Goal: Leave review/rating: Share an evaluation or opinion about a product, service, or content

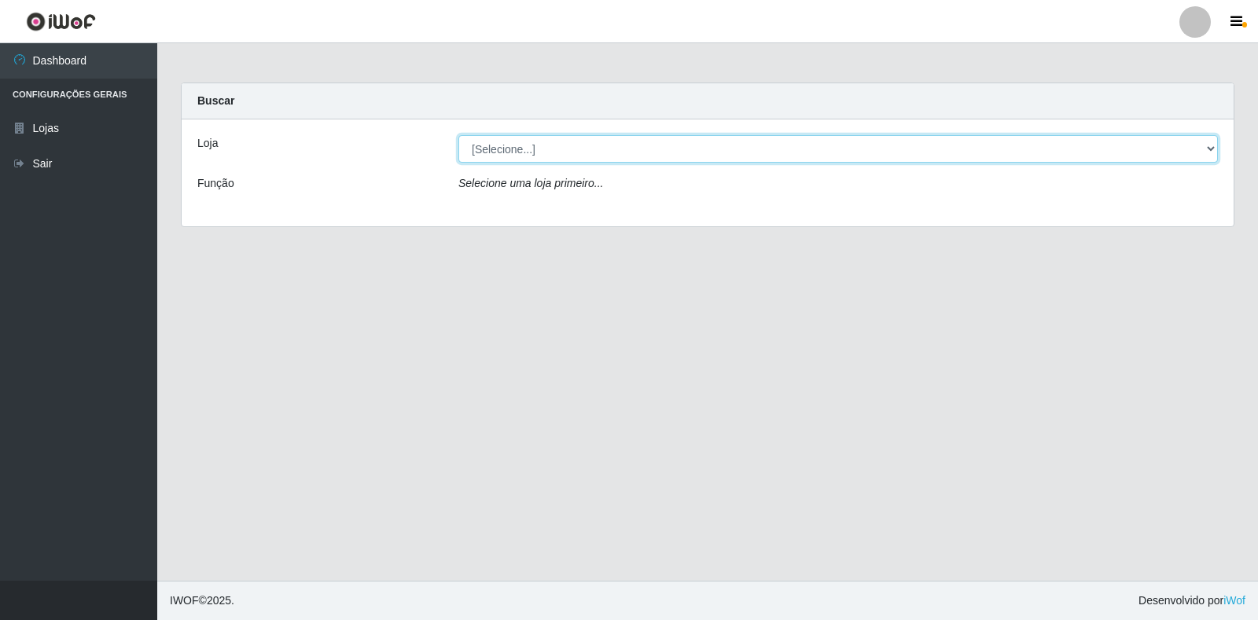
click at [582, 159] on select "[Selecione...] Atacado Vem - Loja 30 Laranjeiras Velha" at bounding box center [837, 149] width 759 height 28
select select "495"
click at [458, 135] on select "[Selecione...] Atacado Vem - Loja 30 Laranjeiras Velha" at bounding box center [837, 149] width 759 height 28
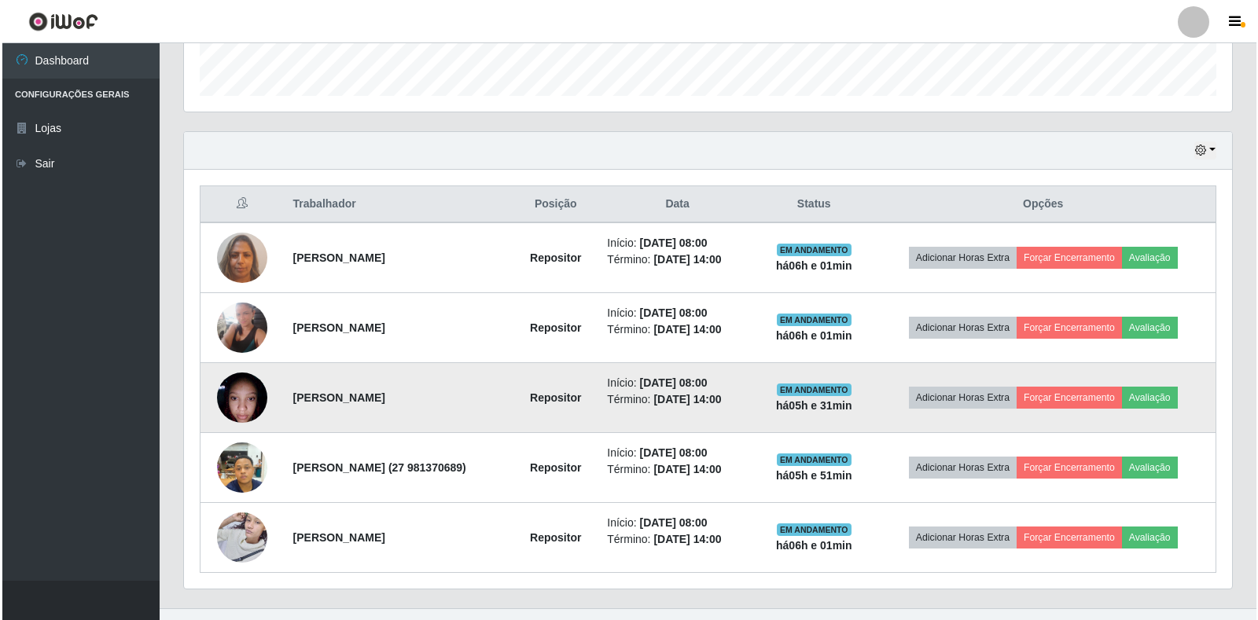
scroll to position [472, 0]
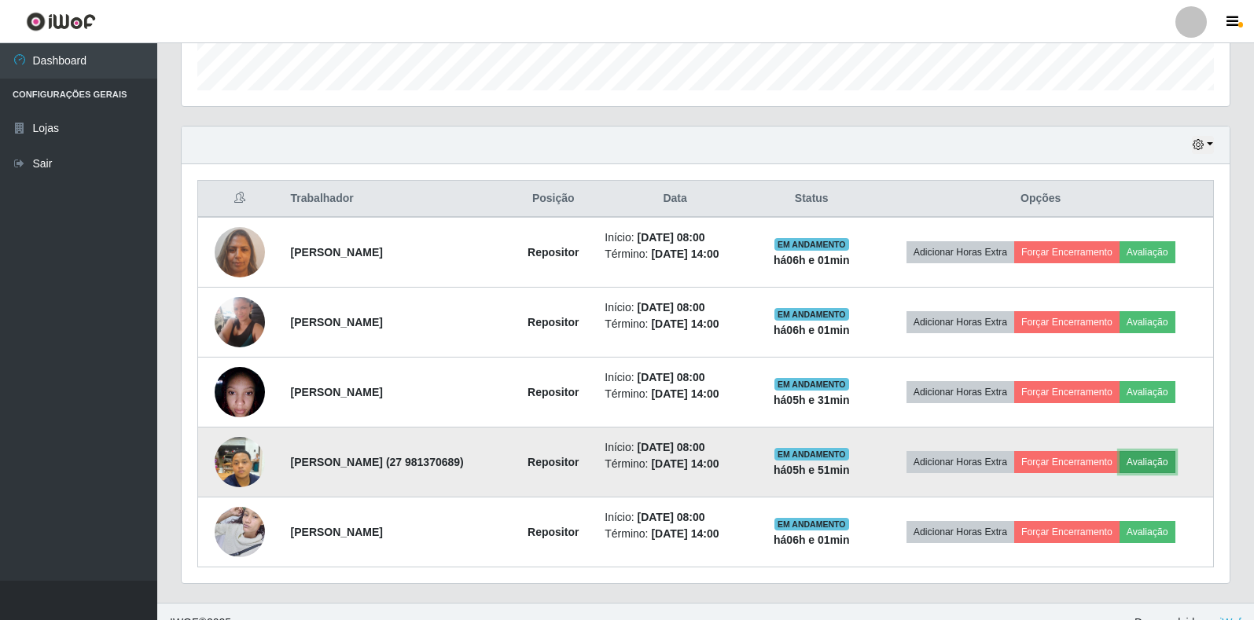
click at [1162, 466] on button "Avaliação" at bounding box center [1147, 462] width 56 height 22
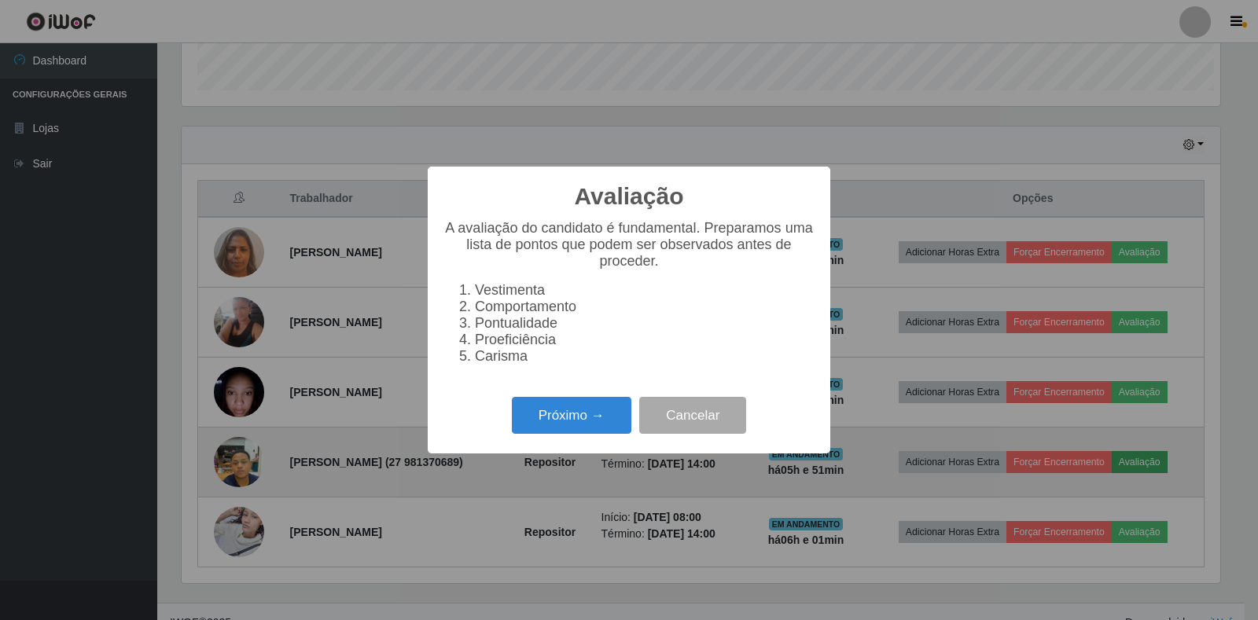
scroll to position [326, 1038]
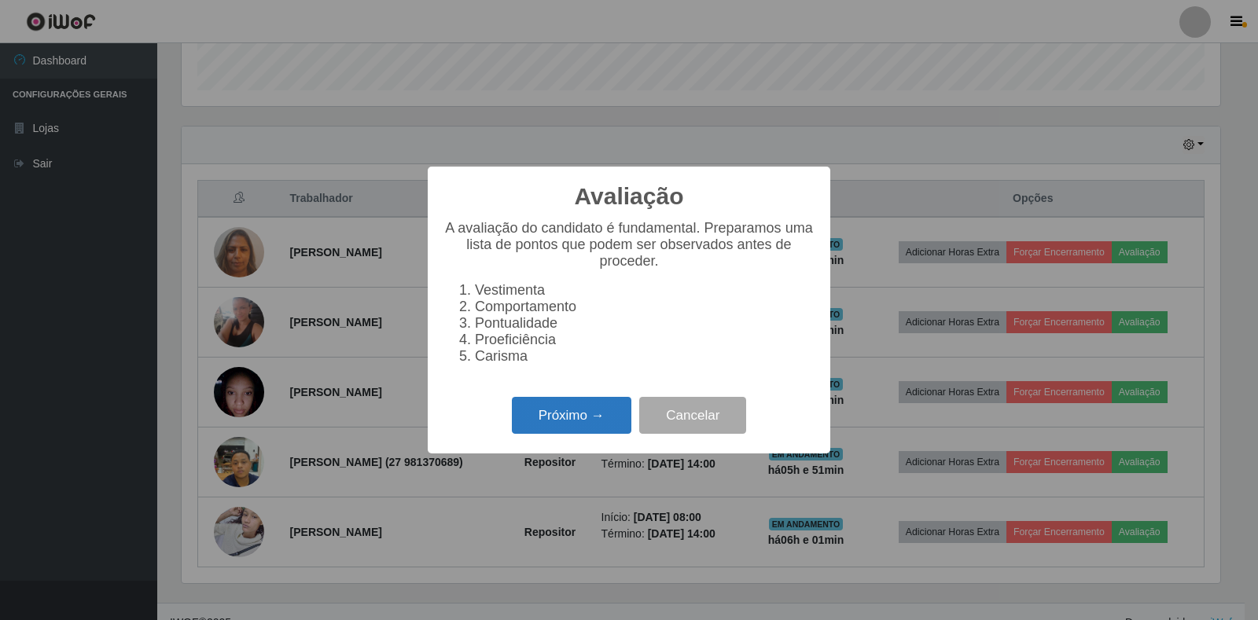
click at [533, 427] on button "Próximo →" at bounding box center [571, 415] width 119 height 37
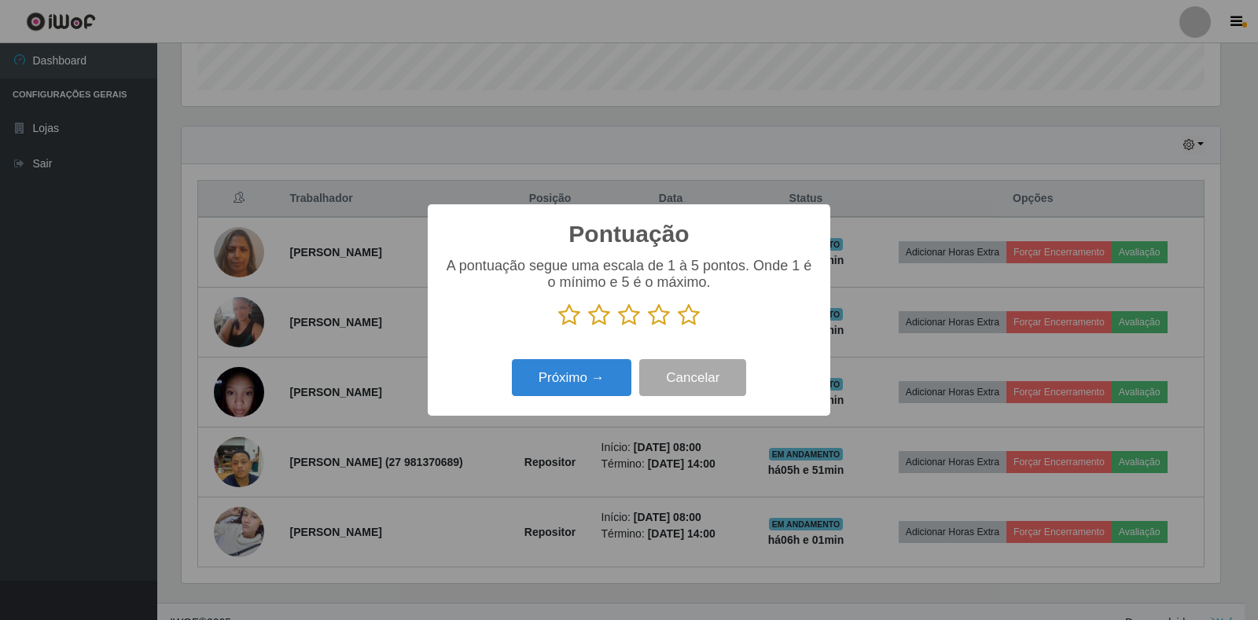
click at [654, 315] on icon at bounding box center [659, 315] width 22 height 24
click at [648, 327] on input "radio" at bounding box center [648, 327] width 0 height 0
click at [597, 372] on button "Próximo →" at bounding box center [571, 377] width 119 height 37
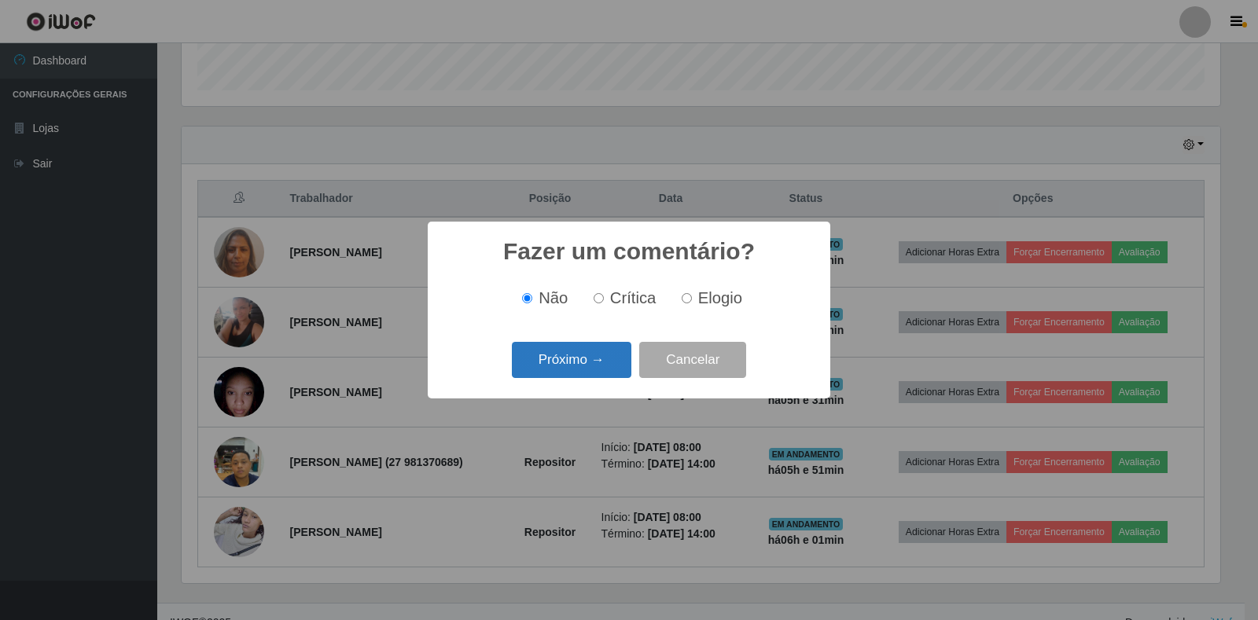
click at [596, 355] on button "Próximo →" at bounding box center [571, 360] width 119 height 37
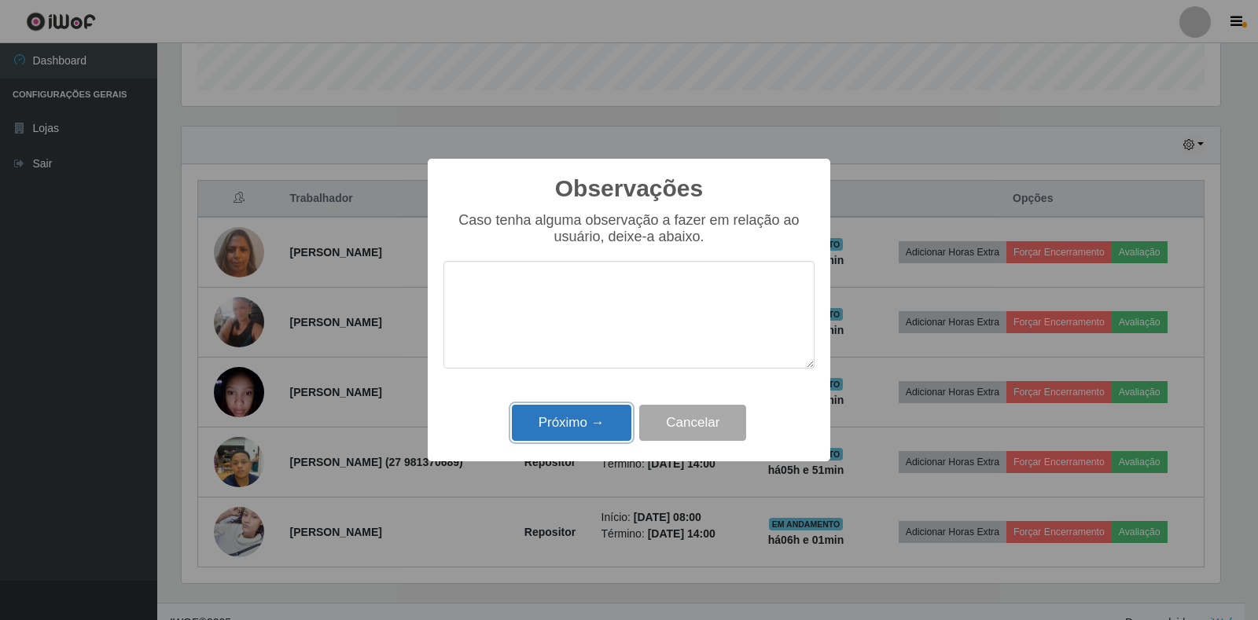
click at [559, 432] on button "Próximo →" at bounding box center [571, 423] width 119 height 37
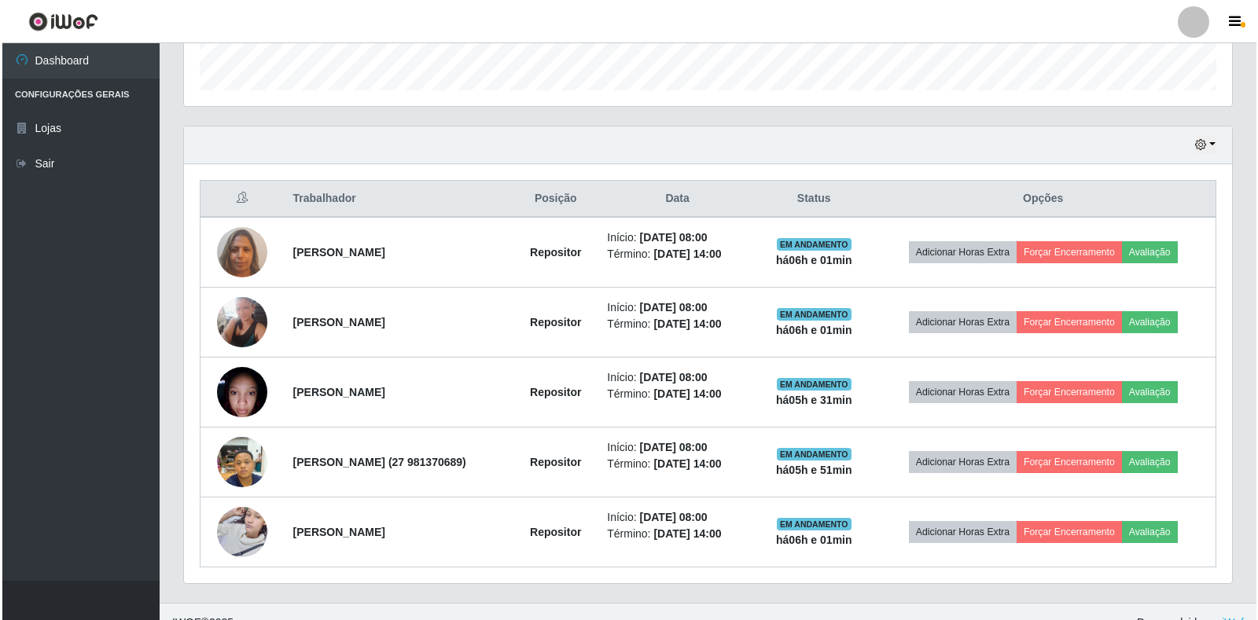
scroll to position [326, 1048]
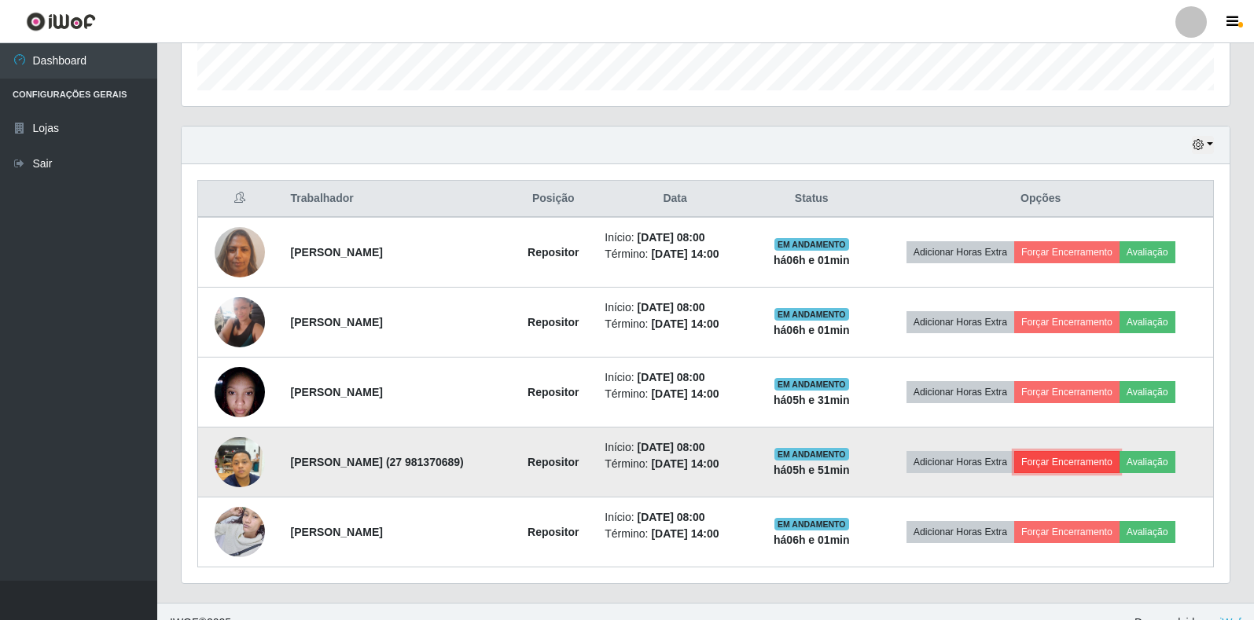
click at [1056, 467] on button "Forçar Encerramento" at bounding box center [1066, 462] width 105 height 22
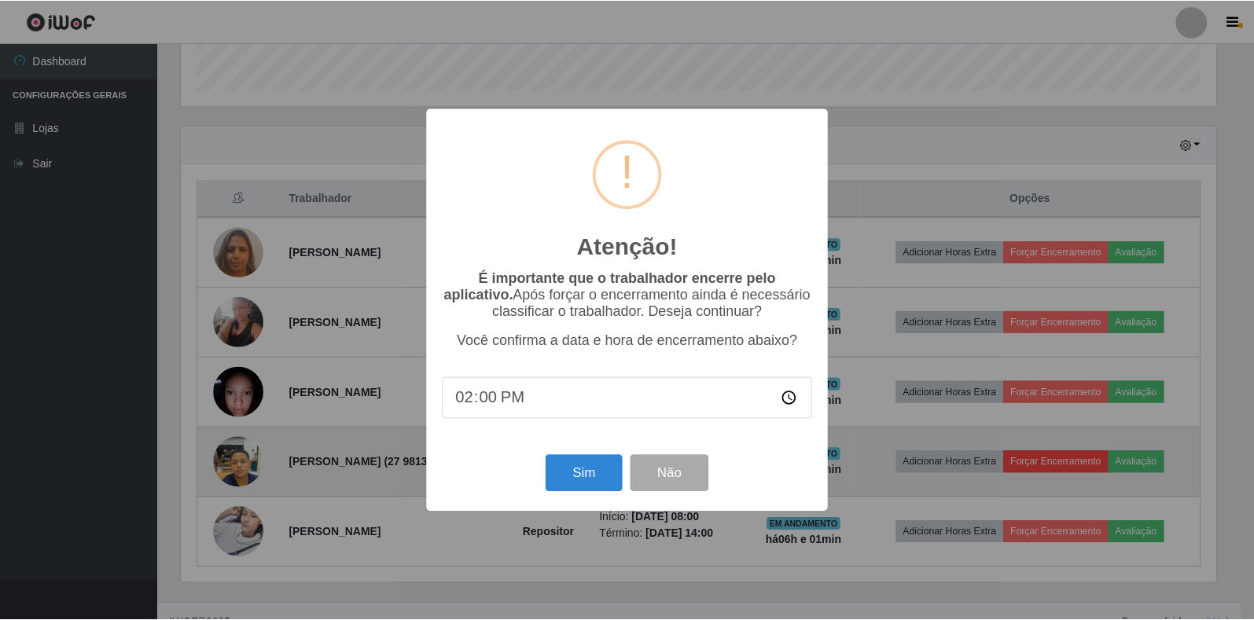
scroll to position [326, 1038]
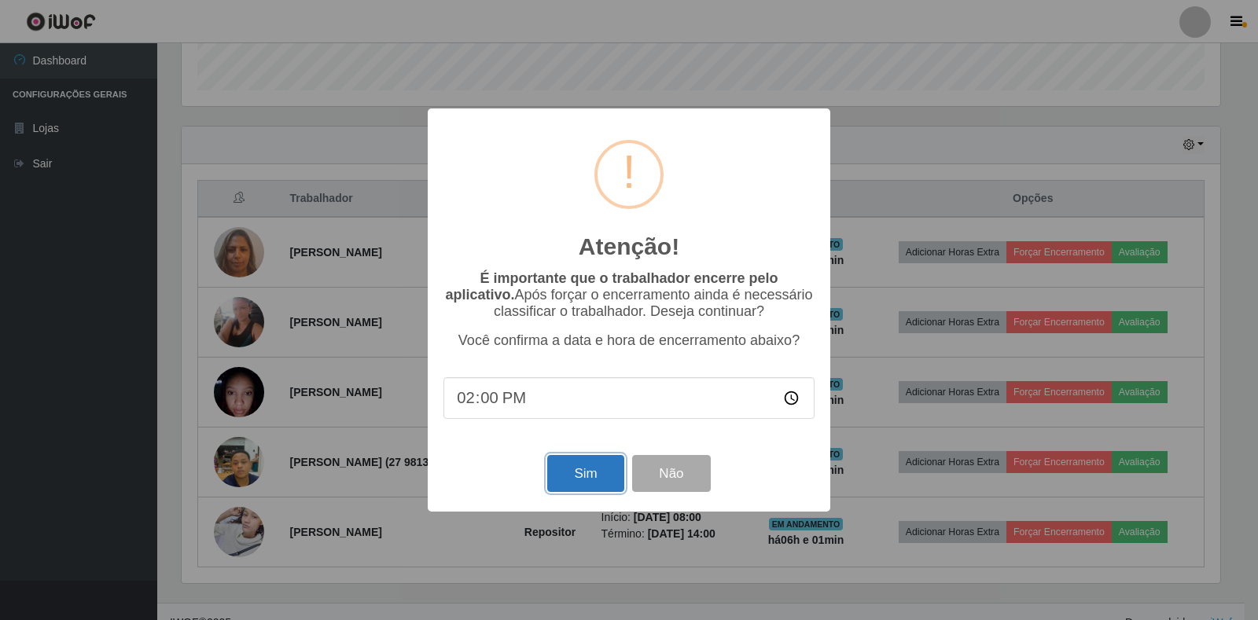
click at [590, 477] on button "Sim" at bounding box center [585, 473] width 76 height 37
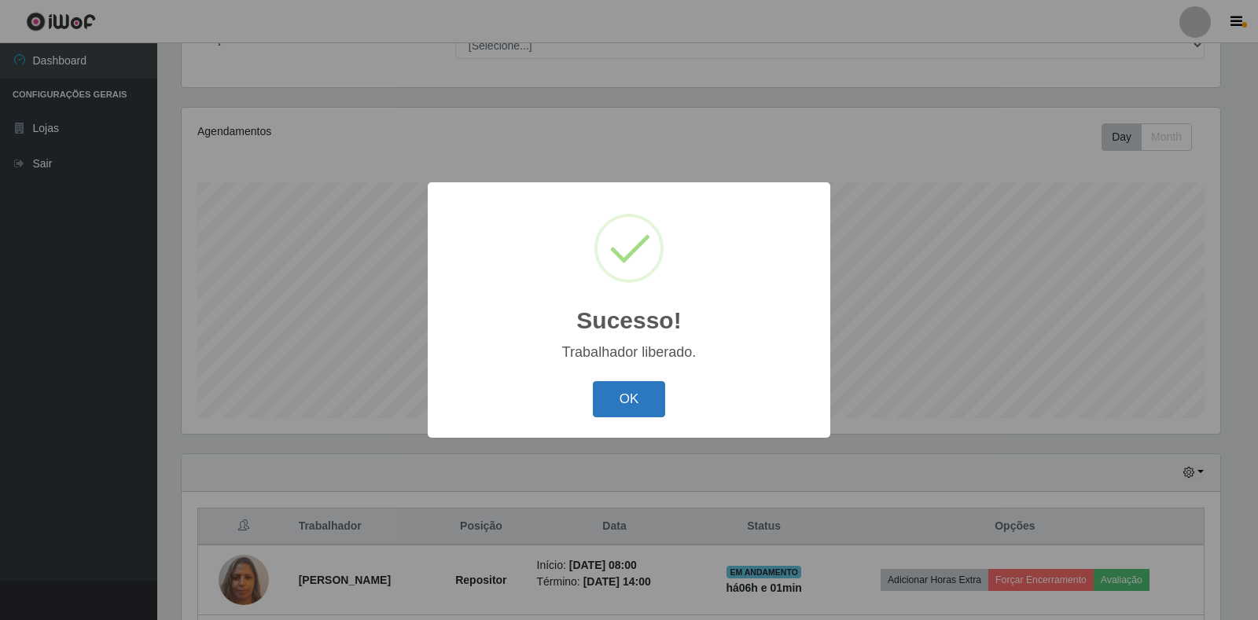
click at [609, 403] on button "OK" at bounding box center [629, 399] width 73 height 37
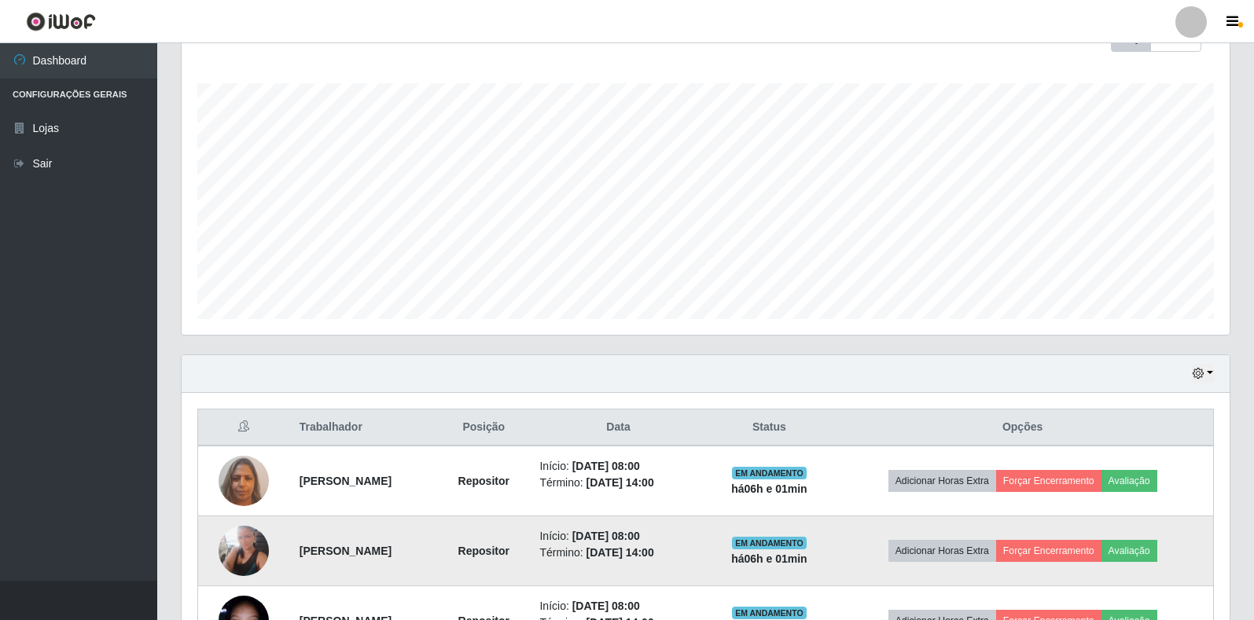
scroll to position [424, 0]
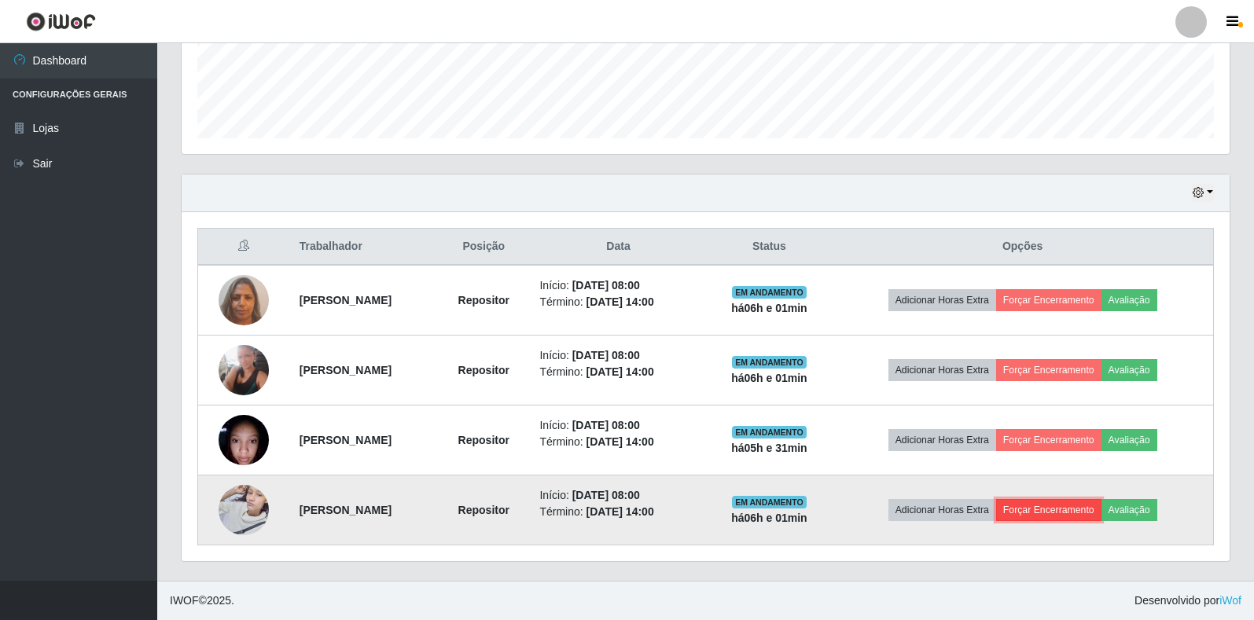
click at [1093, 510] on button "Forçar Encerramento" at bounding box center [1048, 510] width 105 height 22
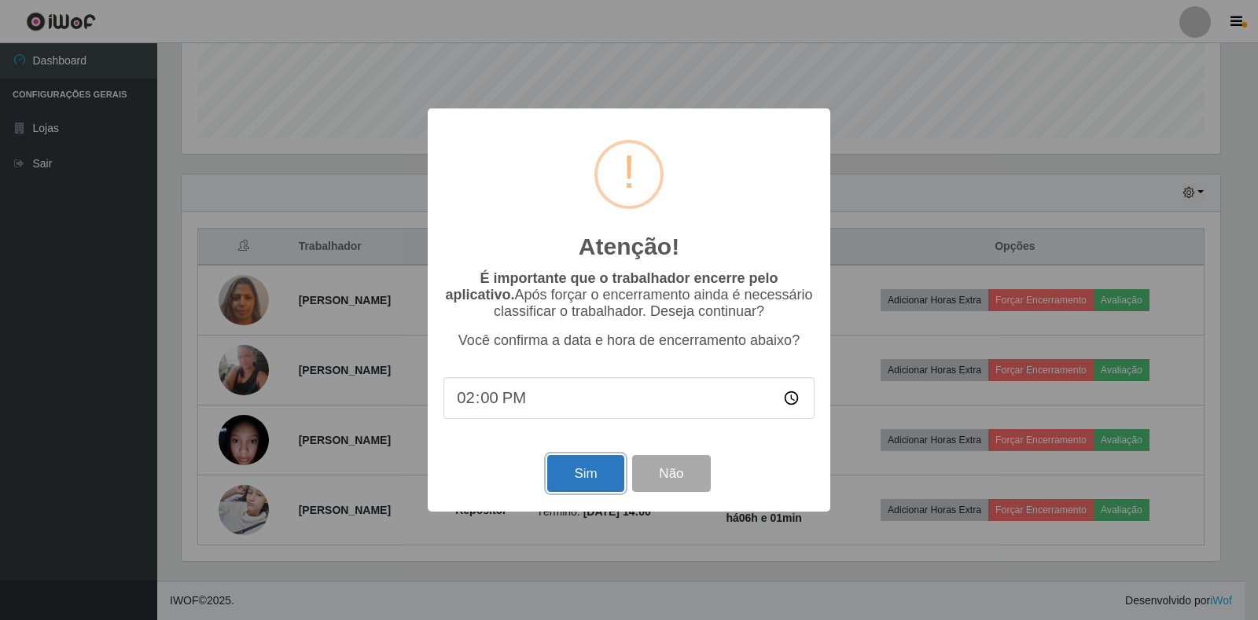
click at [605, 489] on button "Sim" at bounding box center [585, 473] width 76 height 37
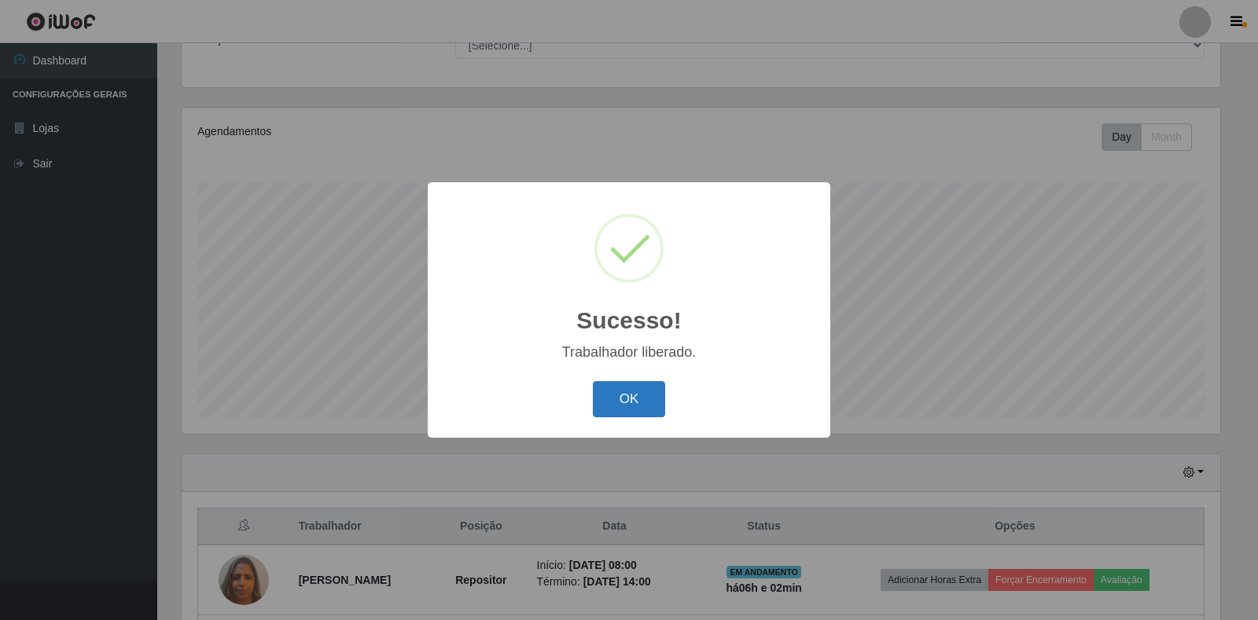
click at [620, 393] on button "OK" at bounding box center [629, 399] width 73 height 37
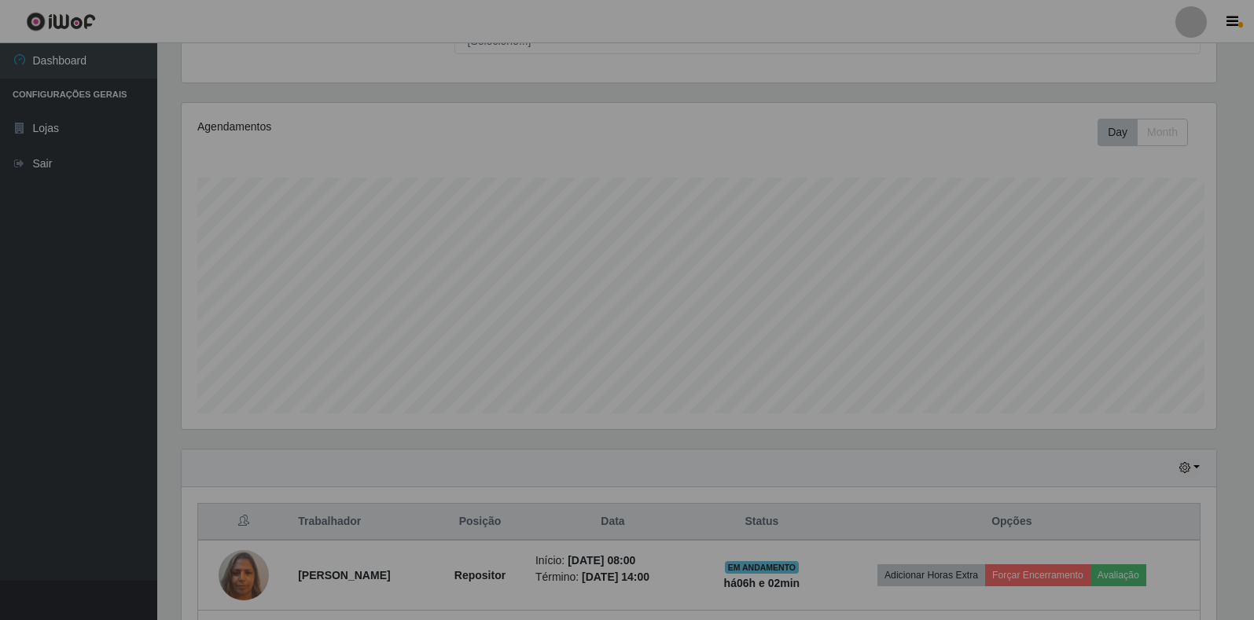
scroll to position [0, 0]
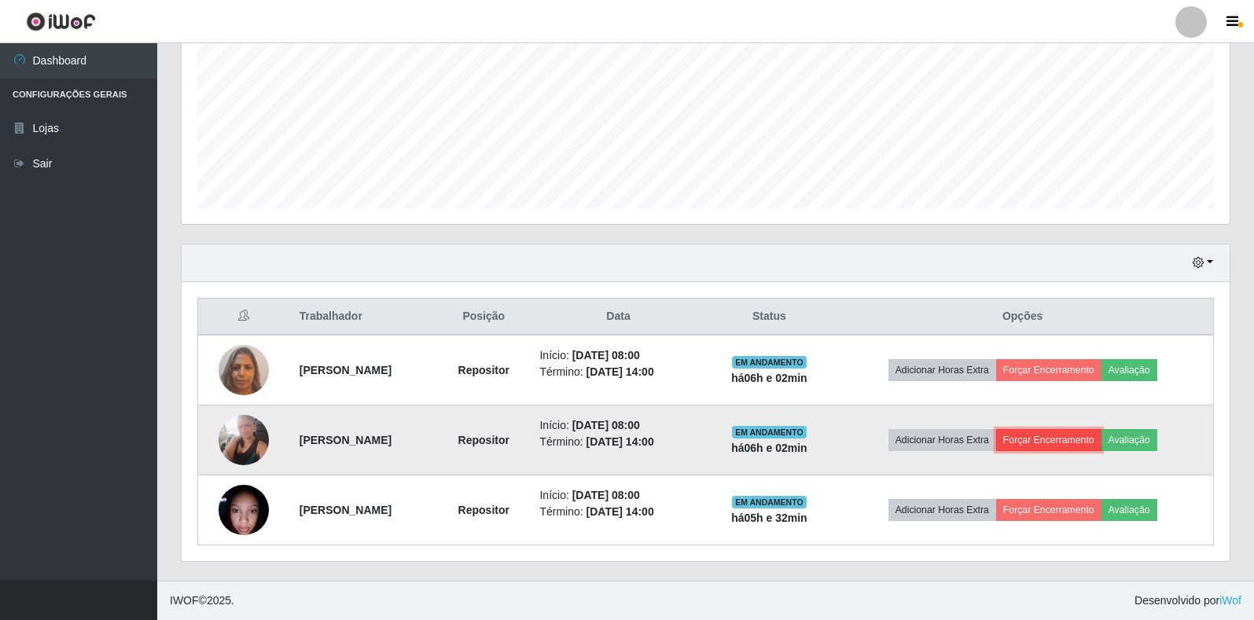
click at [1083, 435] on button "Forçar Encerramento" at bounding box center [1048, 440] width 105 height 22
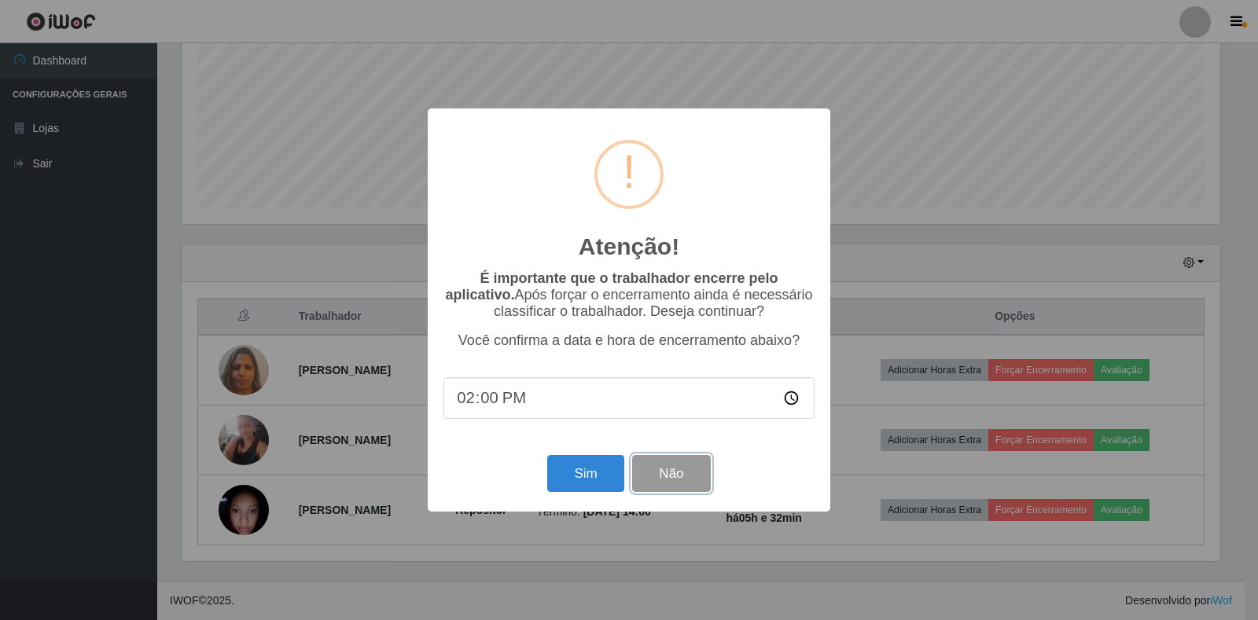
click at [688, 479] on button "Não" at bounding box center [671, 473] width 78 height 37
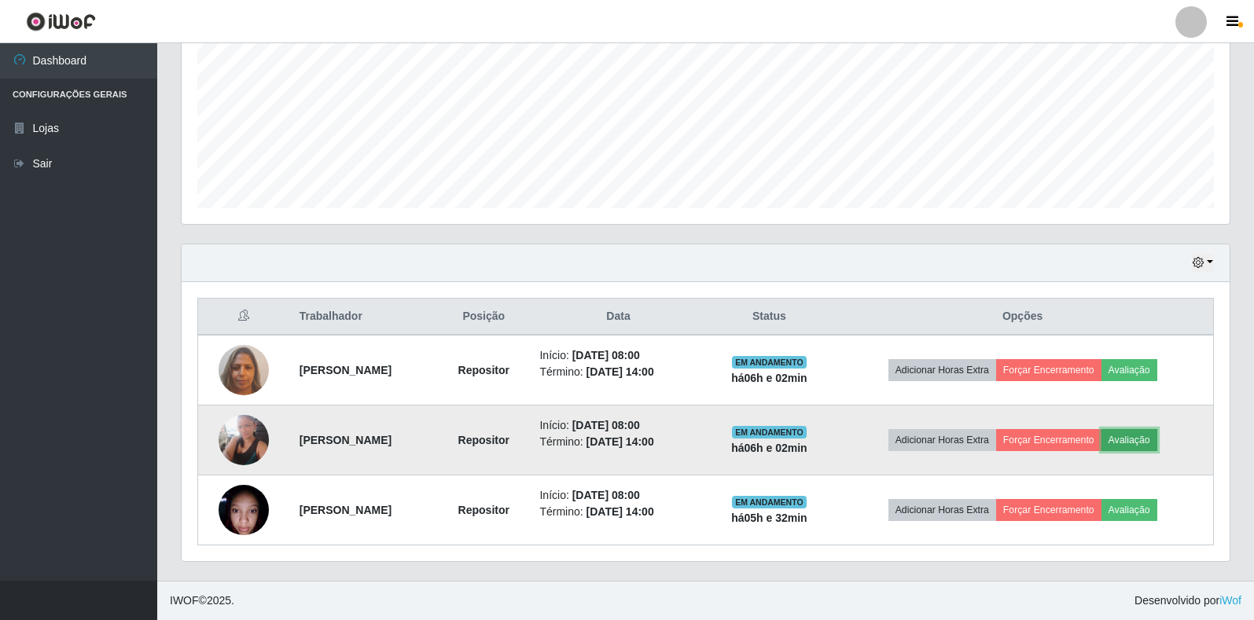
click at [1157, 437] on button "Avaliação" at bounding box center [1129, 440] width 56 height 22
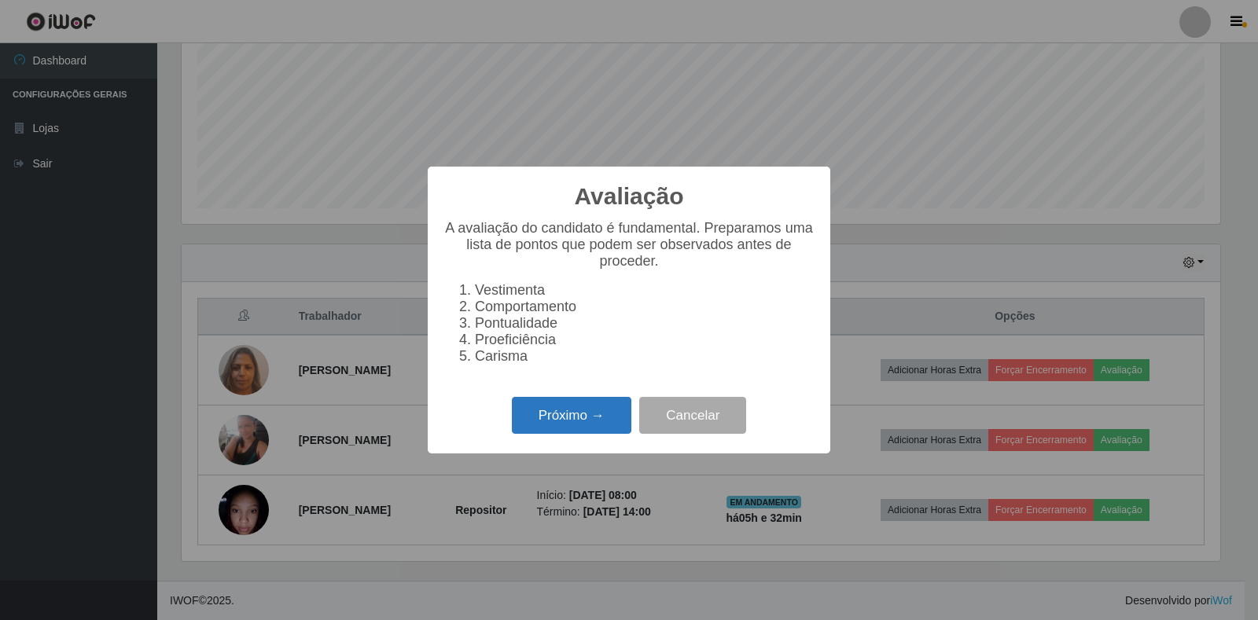
click at [562, 416] on button "Próximo →" at bounding box center [571, 415] width 119 height 37
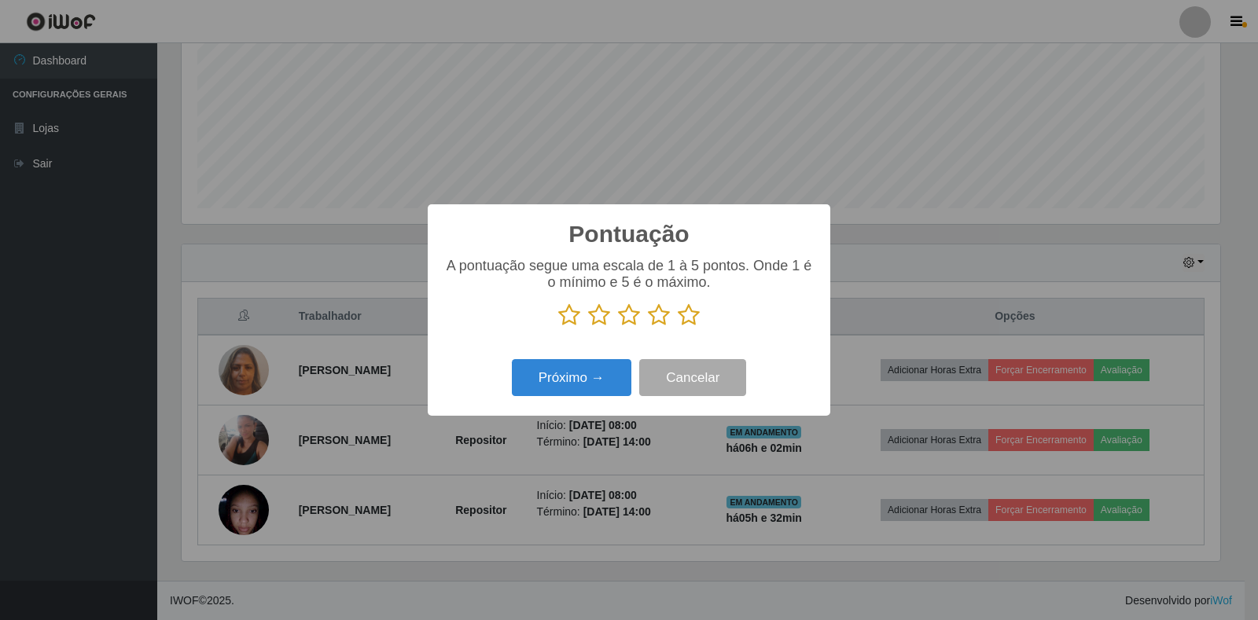
click at [661, 315] on icon at bounding box center [659, 315] width 22 height 24
click at [648, 327] on input "radio" at bounding box center [648, 327] width 0 height 0
click at [594, 359] on div "Próximo → Cancelar" at bounding box center [628, 377] width 371 height 45
click at [591, 367] on button "Próximo →" at bounding box center [571, 377] width 119 height 37
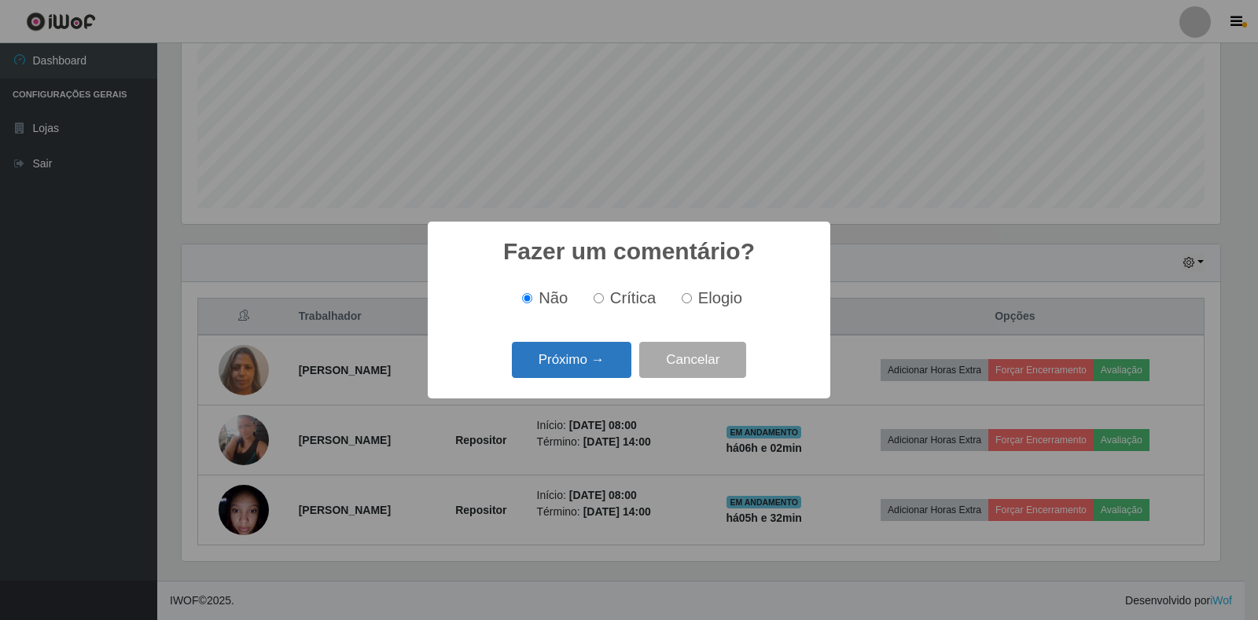
click at [598, 362] on button "Próximo →" at bounding box center [571, 360] width 119 height 37
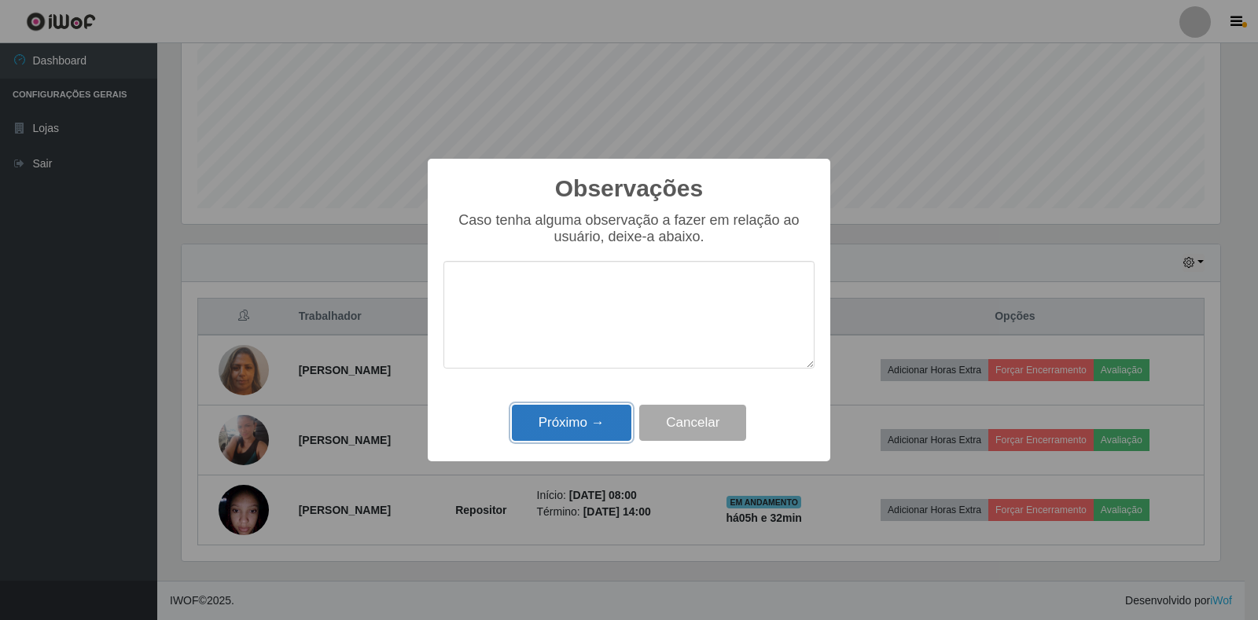
click at [585, 426] on button "Próximo →" at bounding box center [571, 423] width 119 height 37
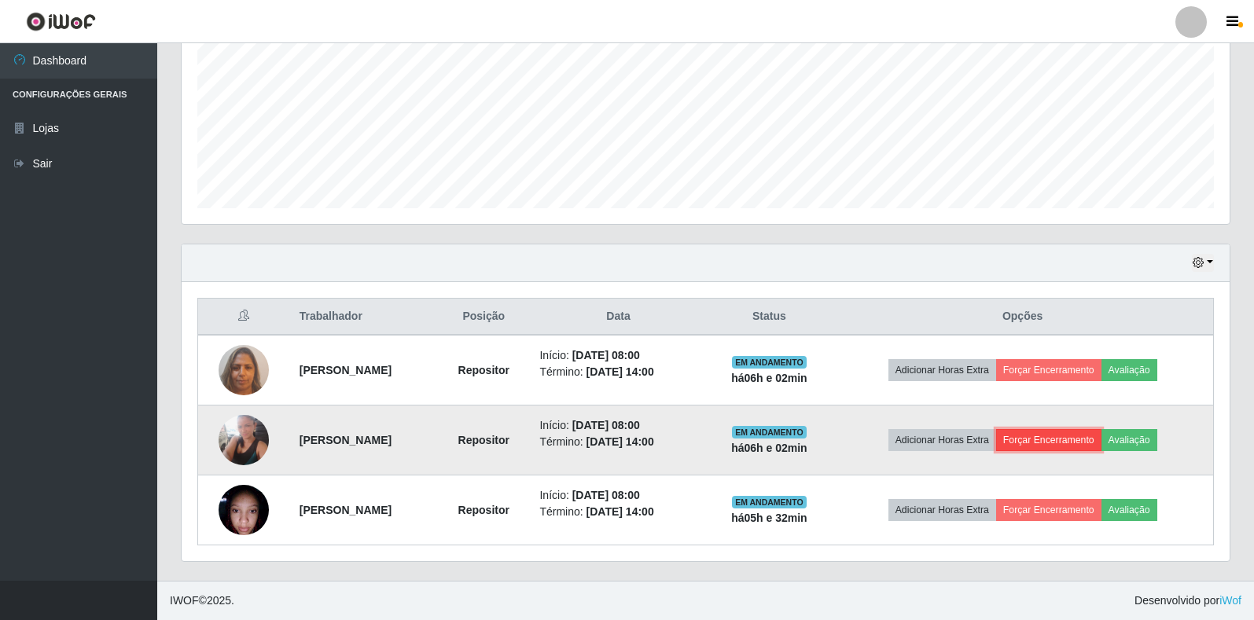
click at [1053, 441] on button "Forçar Encerramento" at bounding box center [1048, 440] width 105 height 22
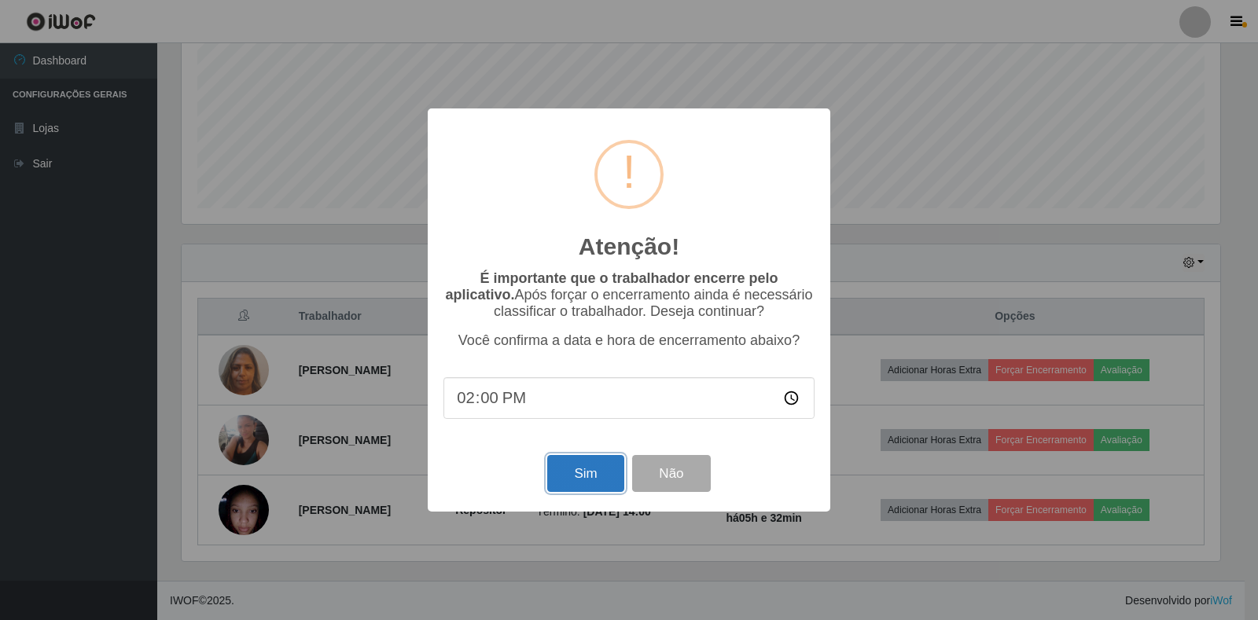
click at [600, 479] on button "Sim" at bounding box center [585, 473] width 76 height 37
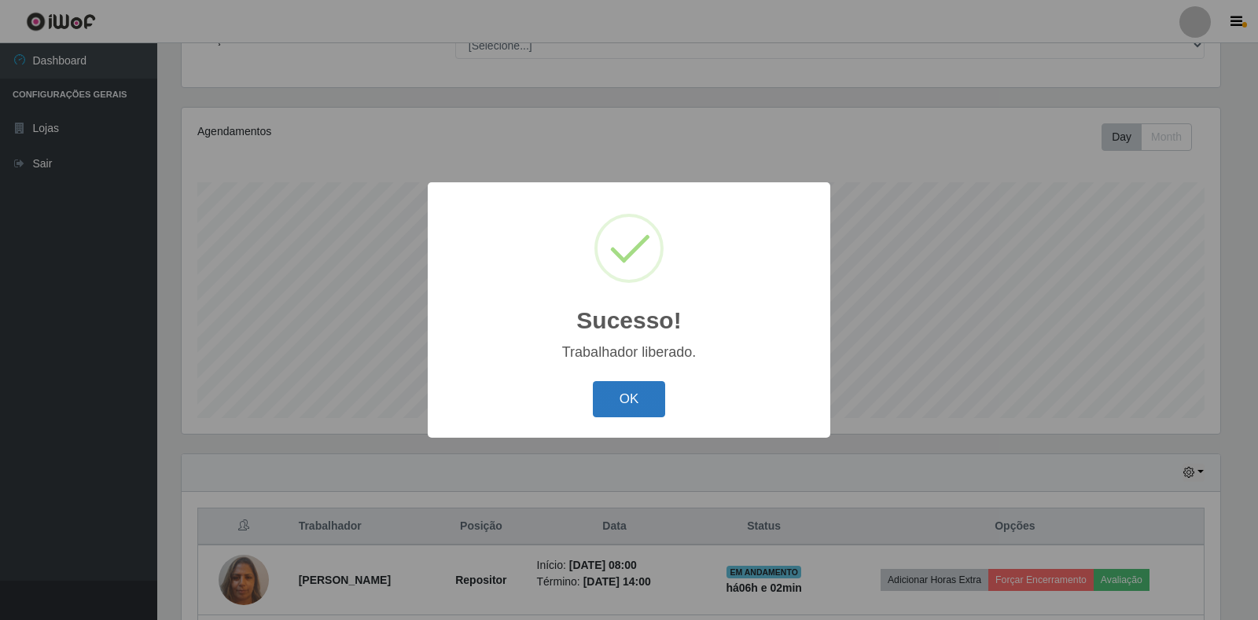
click at [636, 402] on button "OK" at bounding box center [629, 399] width 73 height 37
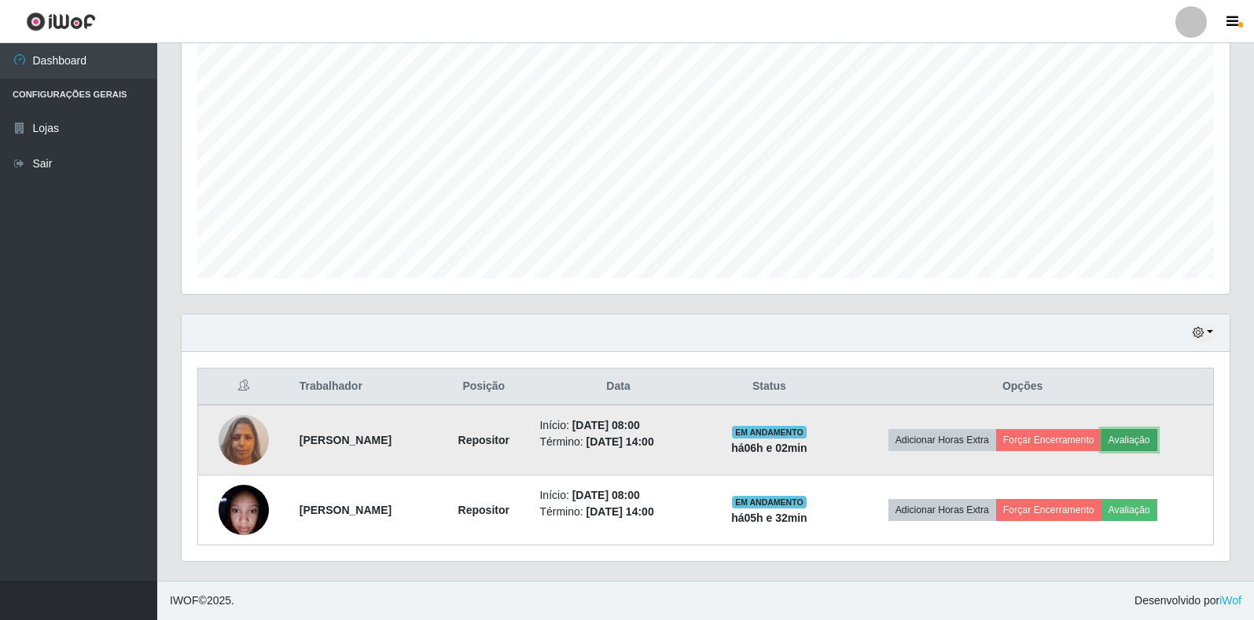
click at [1157, 437] on button "Avaliação" at bounding box center [1129, 440] width 56 height 22
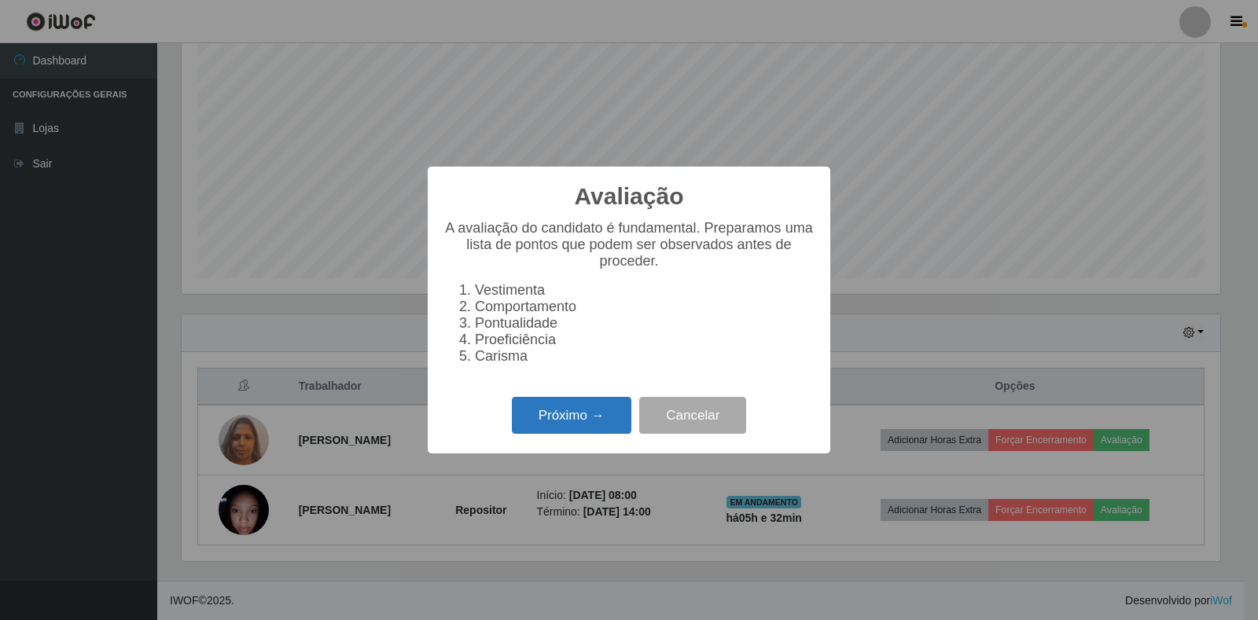
click at [565, 434] on button "Próximo →" at bounding box center [571, 415] width 119 height 37
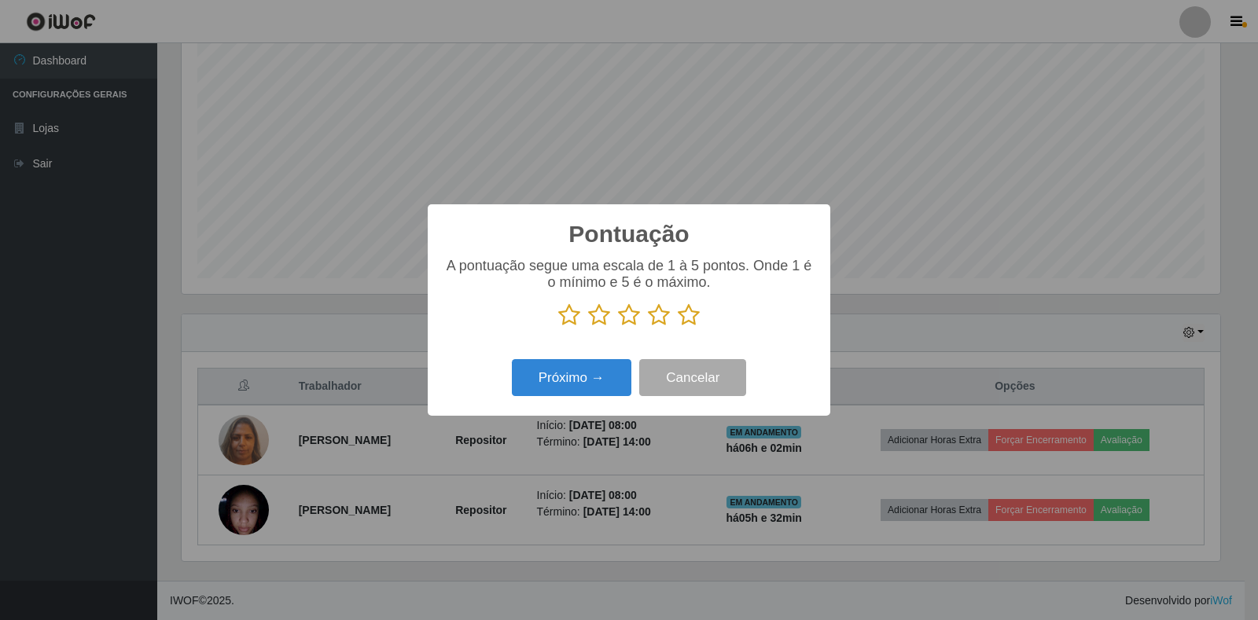
click at [663, 318] on icon at bounding box center [659, 315] width 22 height 24
click at [648, 327] on input "radio" at bounding box center [648, 327] width 0 height 0
click at [586, 373] on button "Próximo →" at bounding box center [571, 377] width 119 height 37
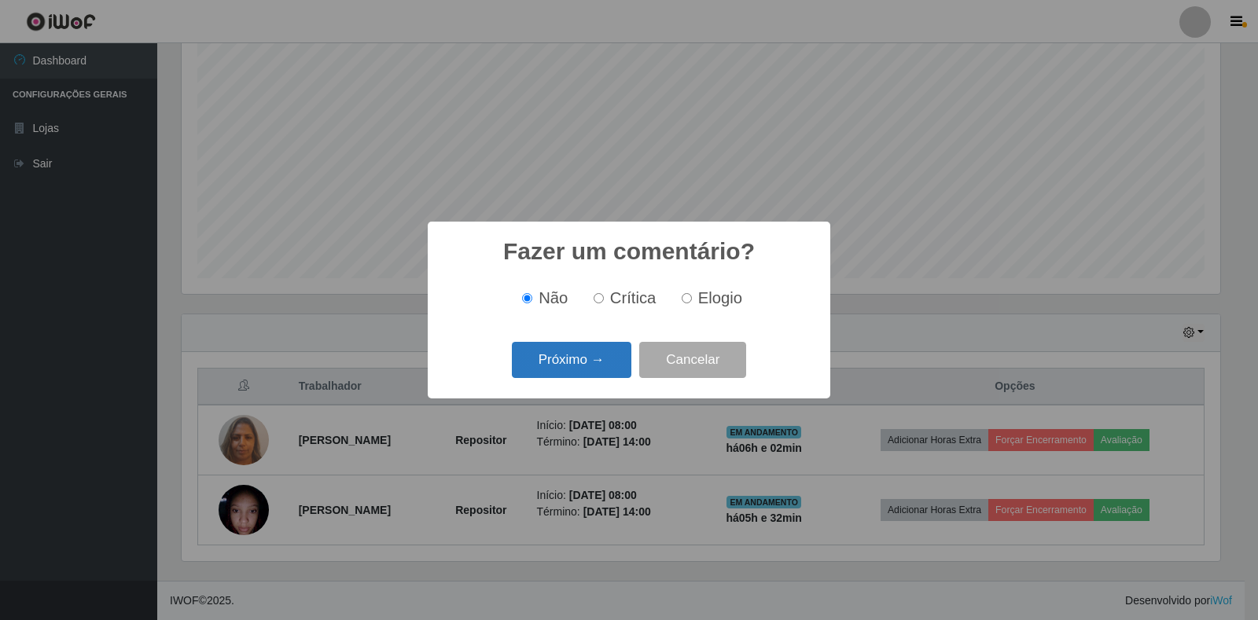
click at [561, 370] on button "Próximo →" at bounding box center [571, 360] width 119 height 37
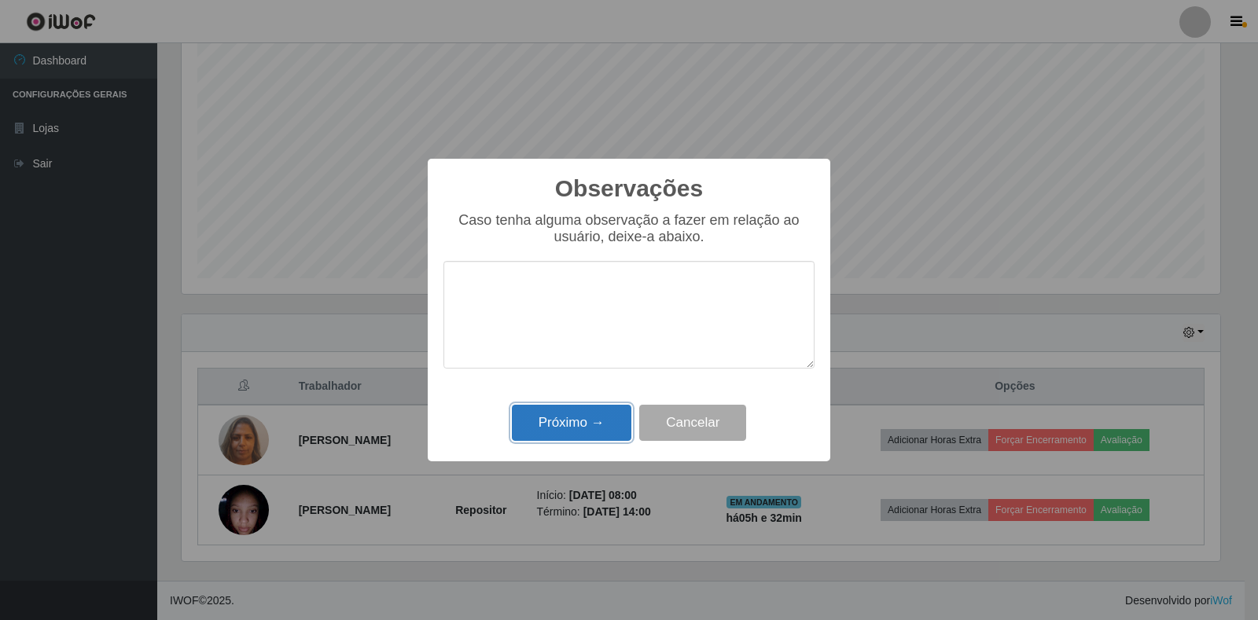
click at [582, 418] on button "Próximo →" at bounding box center [571, 423] width 119 height 37
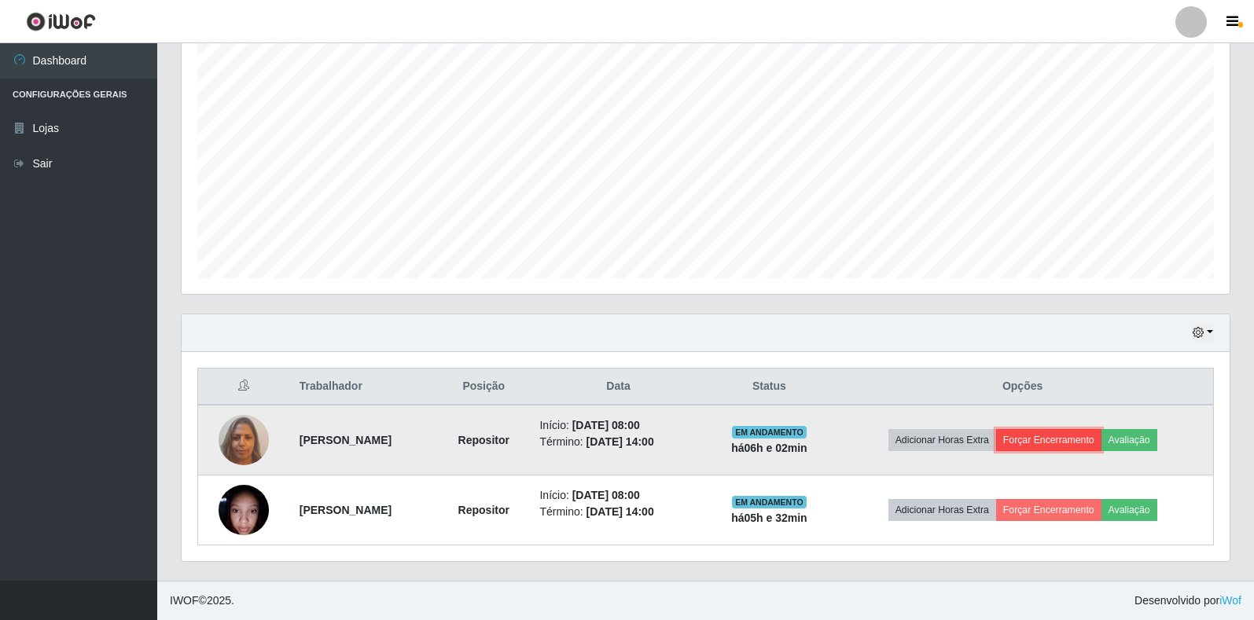
click at [1085, 443] on button "Forçar Encerramento" at bounding box center [1048, 440] width 105 height 22
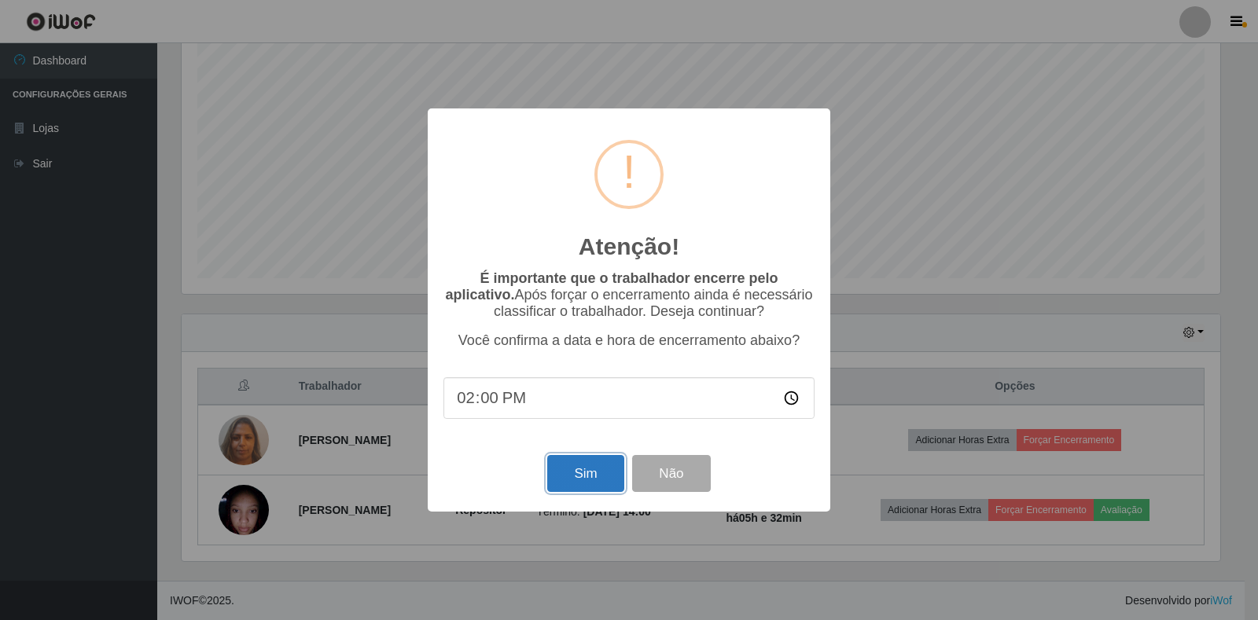
click at [582, 469] on button "Sim" at bounding box center [585, 473] width 76 height 37
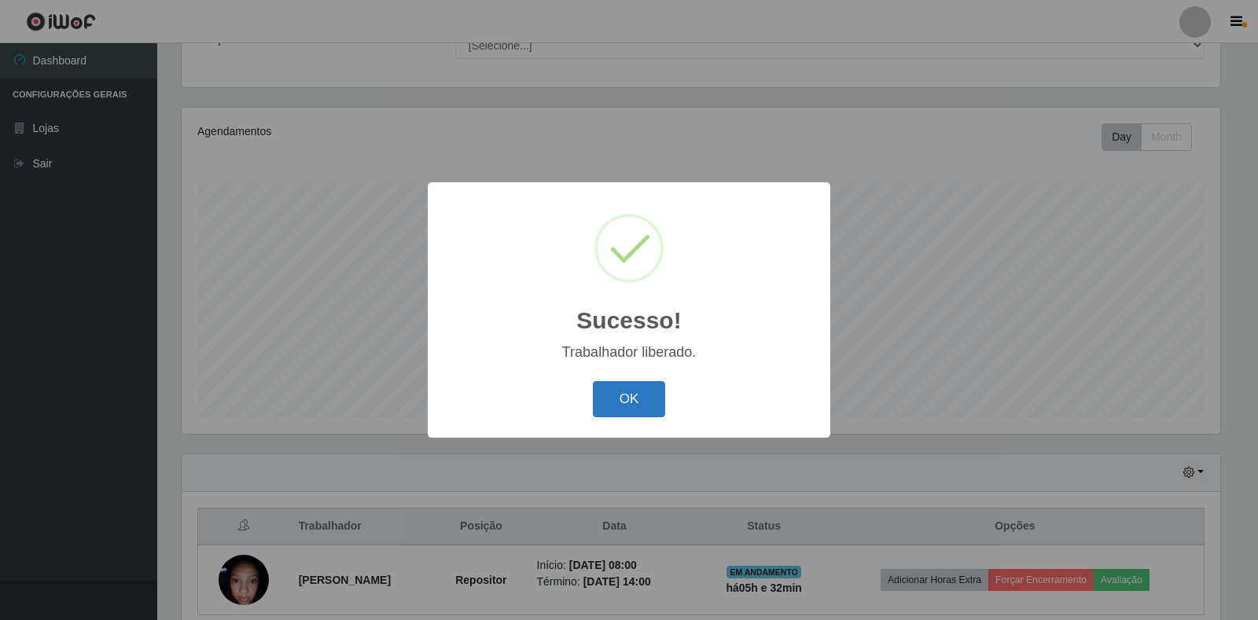
click at [623, 395] on button "OK" at bounding box center [629, 399] width 73 height 37
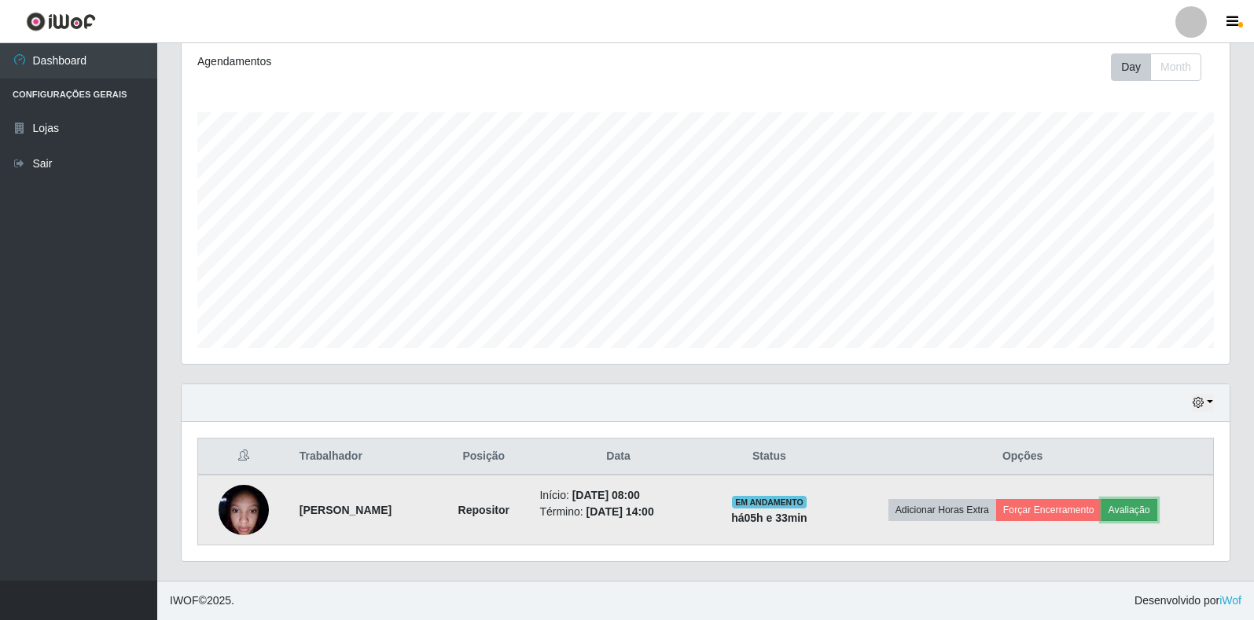
click at [1157, 508] on button "Avaliação" at bounding box center [1129, 510] width 56 height 22
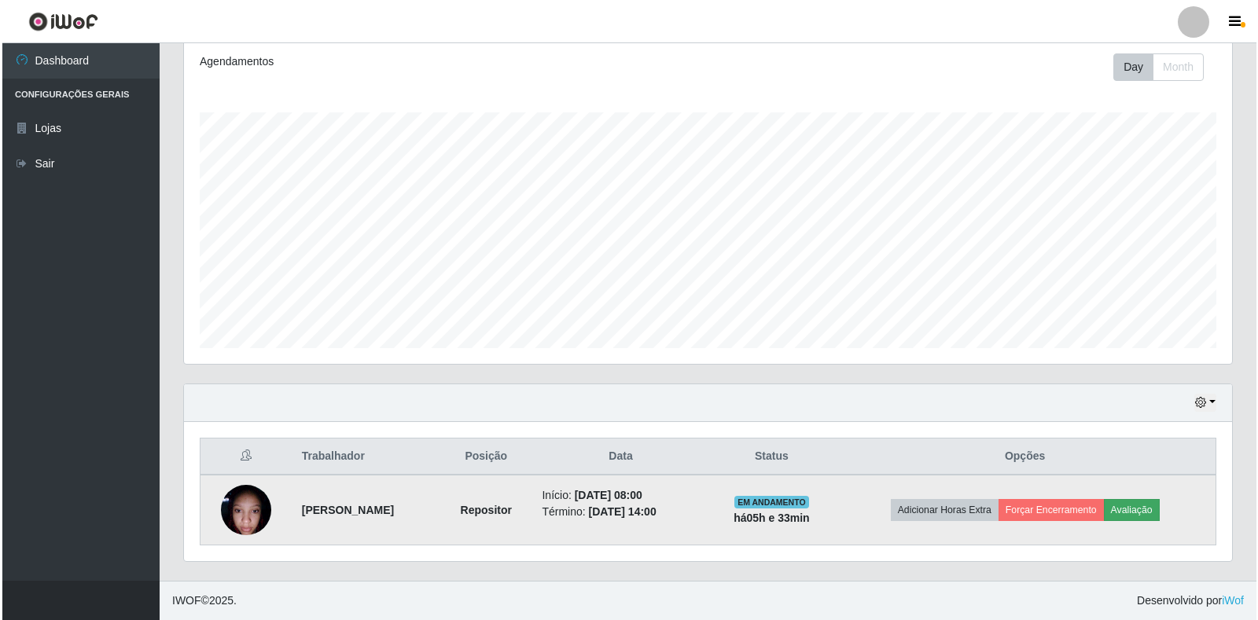
scroll to position [326, 1038]
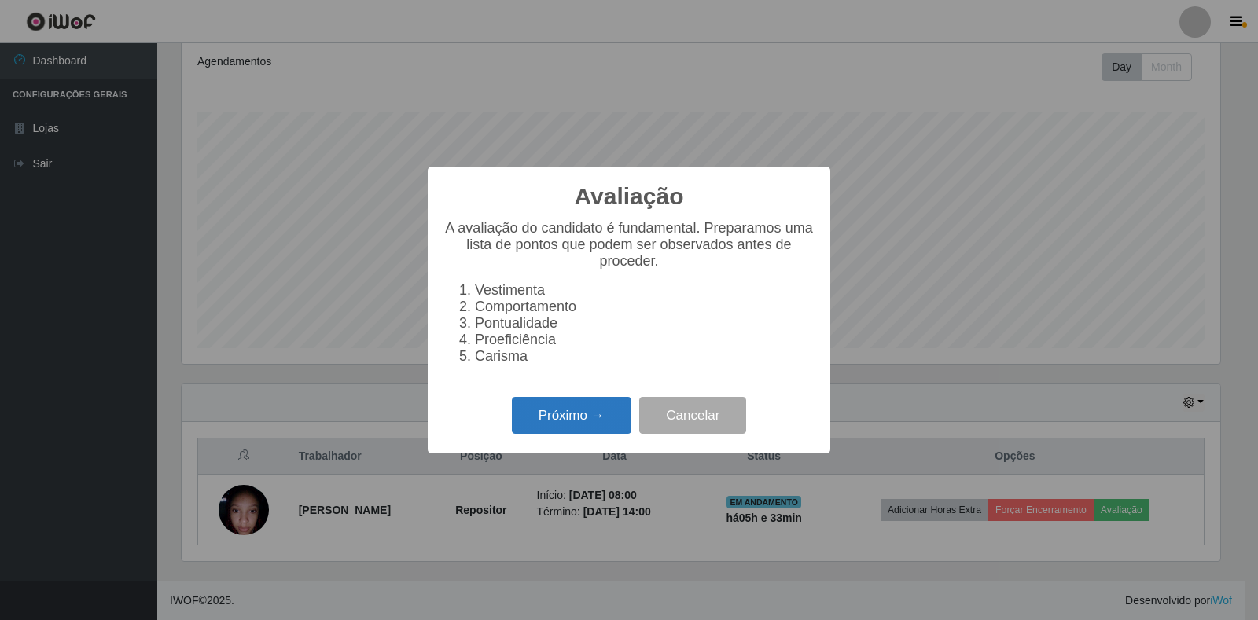
click at [568, 416] on button "Próximo →" at bounding box center [571, 415] width 119 height 37
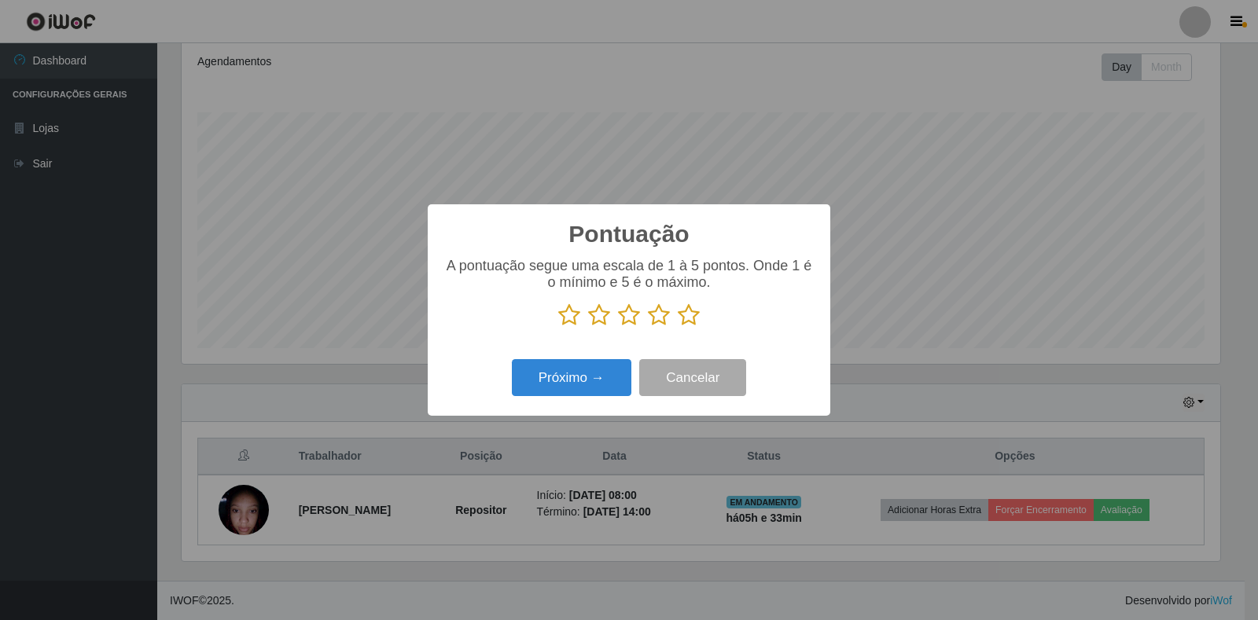
click at [630, 318] on icon at bounding box center [629, 315] width 22 height 24
click at [618, 327] on input "radio" at bounding box center [618, 327] width 0 height 0
click at [599, 374] on button "Próximo →" at bounding box center [571, 377] width 119 height 37
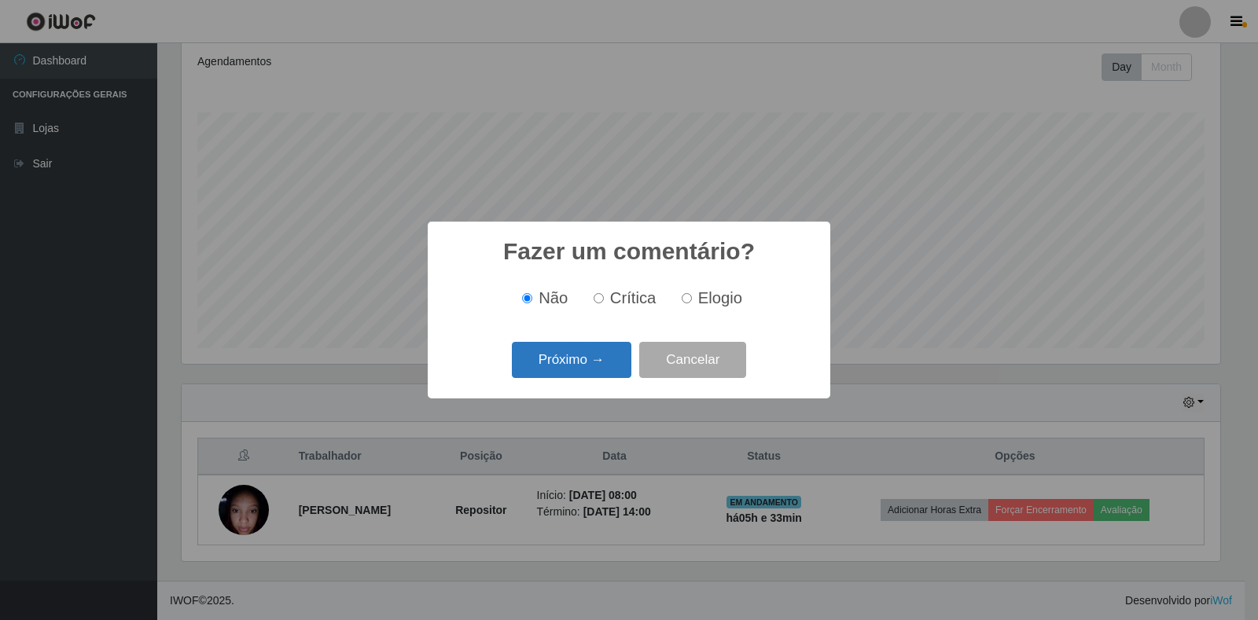
click at [593, 369] on button "Próximo →" at bounding box center [571, 360] width 119 height 37
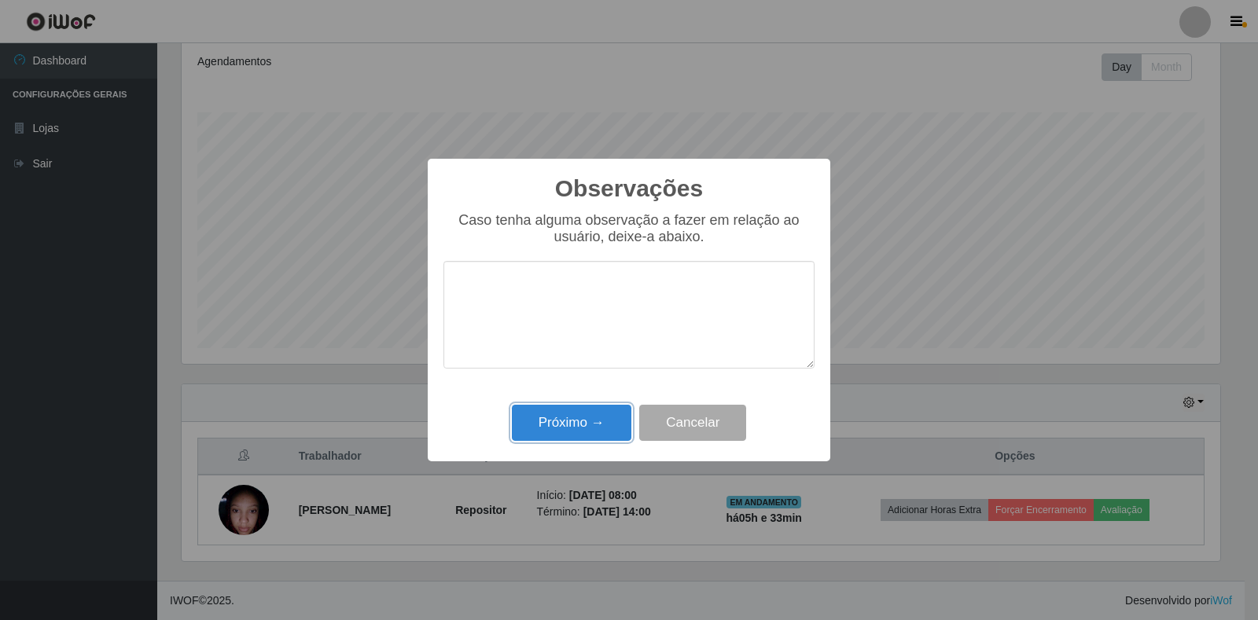
drag, startPoint x: 560, startPoint y: 432, endPoint x: 601, endPoint y: 425, distance: 40.6
click at [561, 431] on button "Próximo →" at bounding box center [571, 423] width 119 height 37
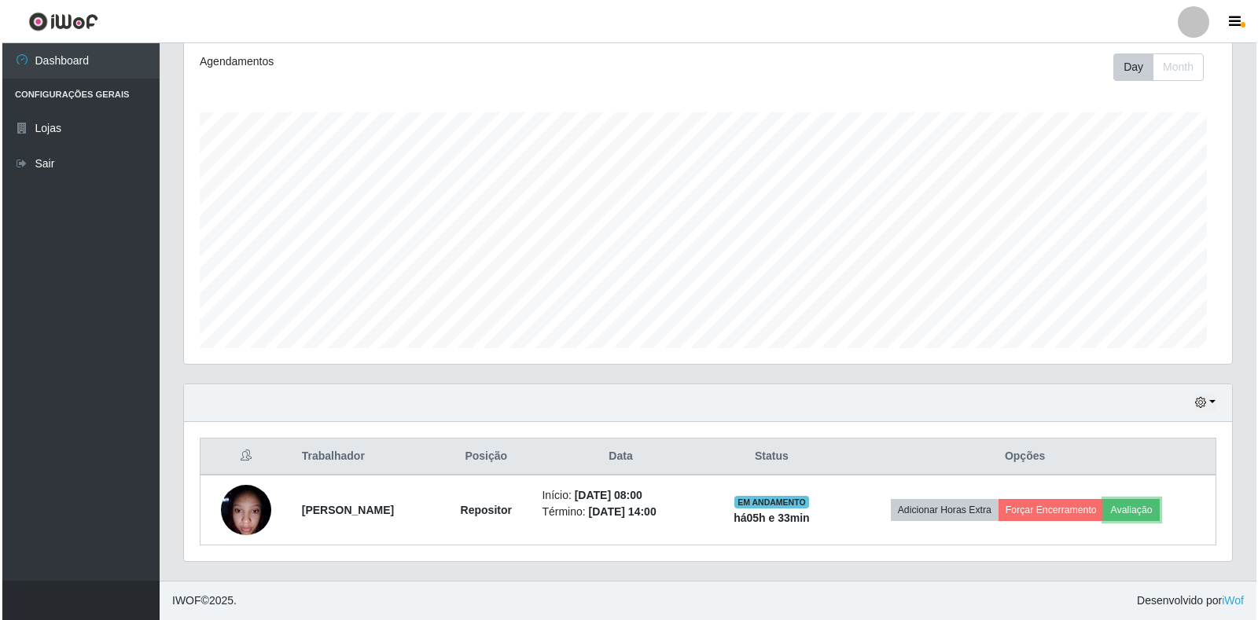
scroll to position [326, 1048]
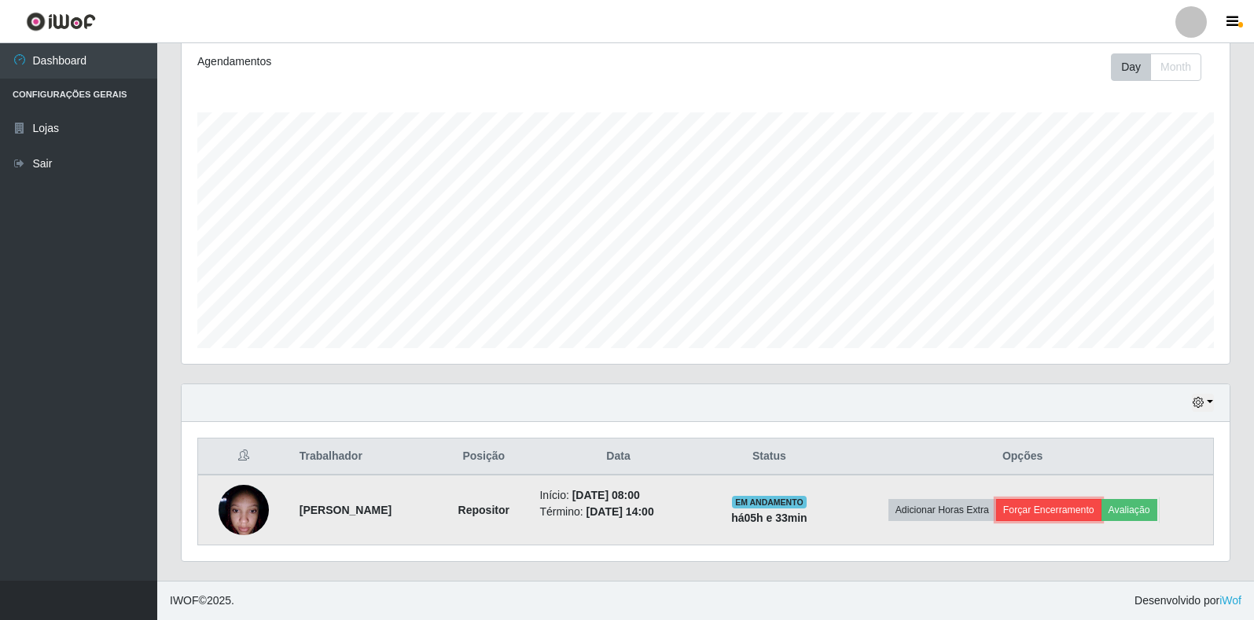
click at [1067, 506] on button "Forçar Encerramento" at bounding box center [1048, 510] width 105 height 22
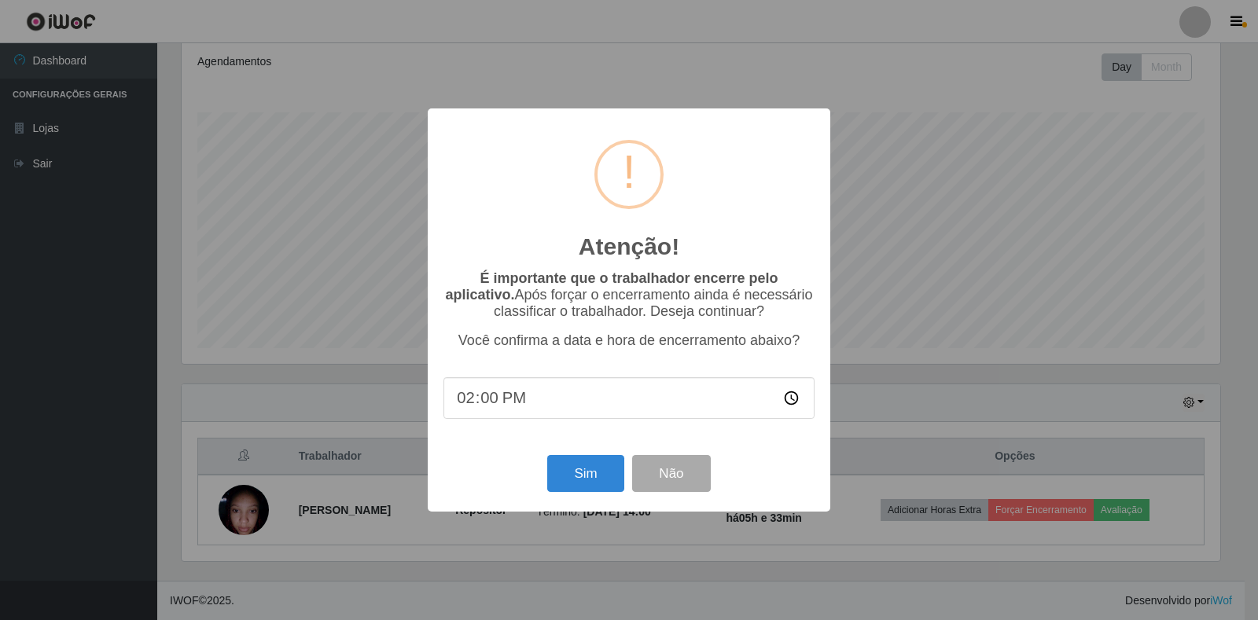
type input "14:03"
click at [568, 479] on button "Sim" at bounding box center [585, 473] width 76 height 37
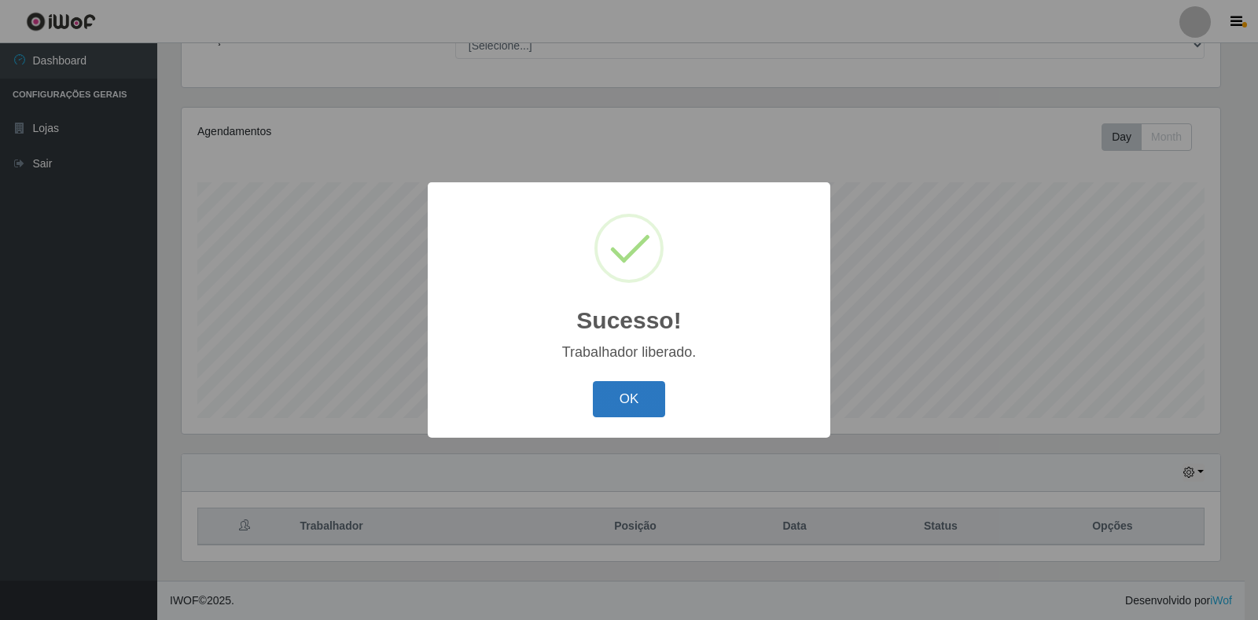
click at [600, 391] on button "OK" at bounding box center [629, 399] width 73 height 37
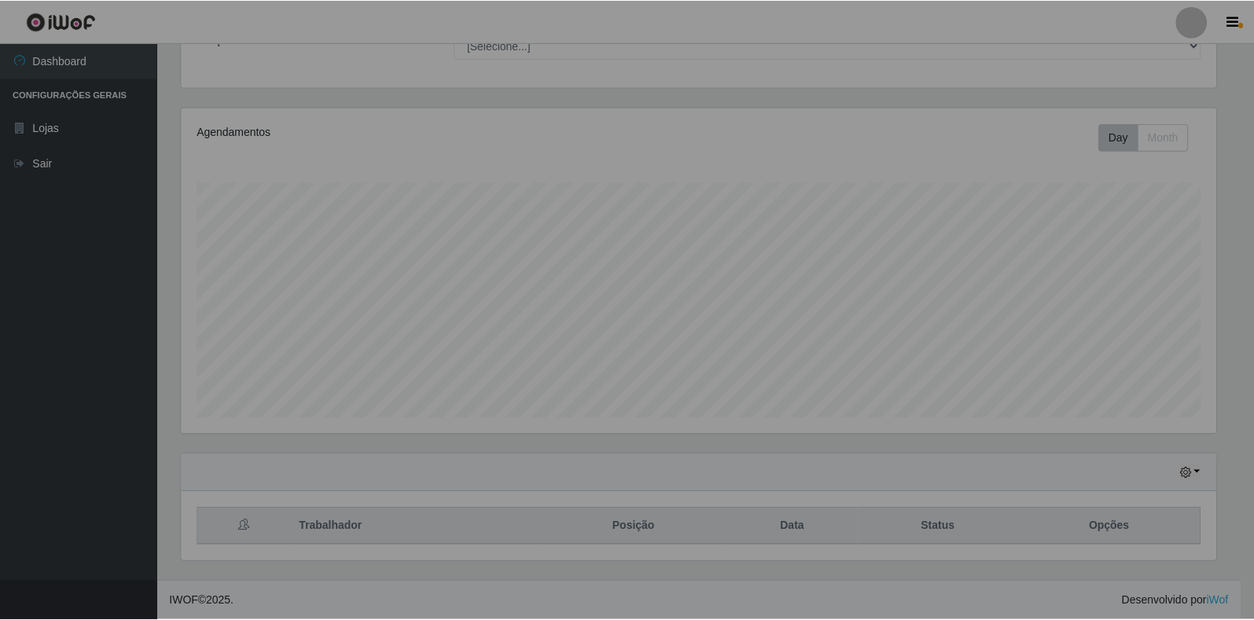
scroll to position [326, 1048]
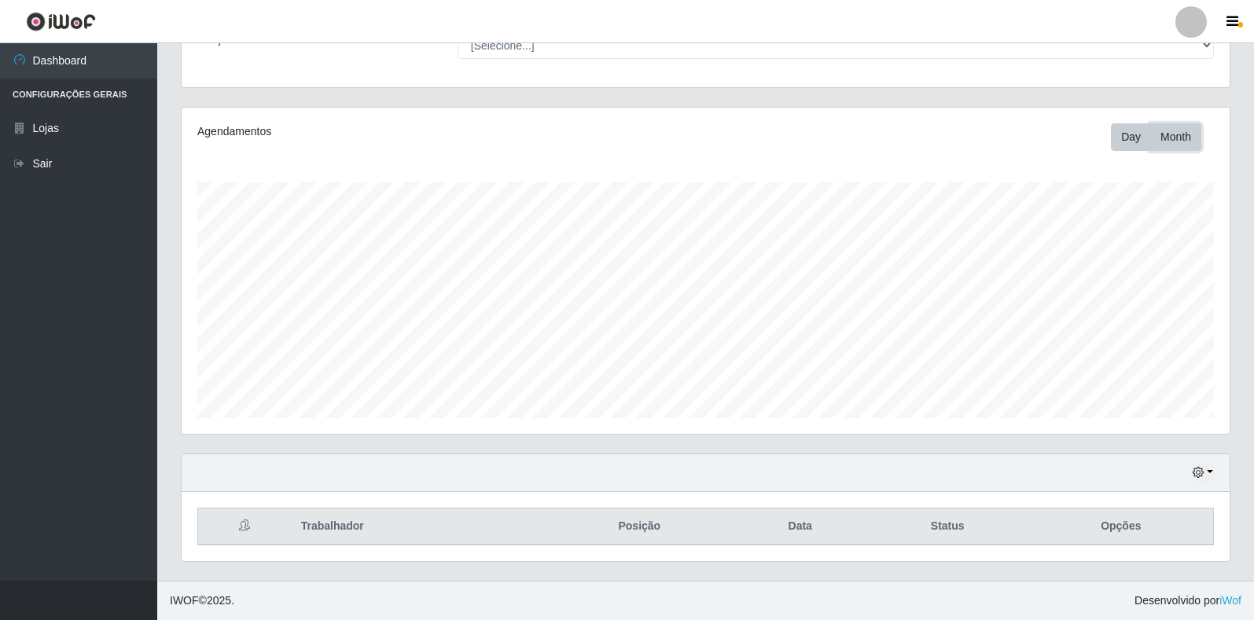
drag, startPoint x: 1185, startPoint y: 141, endPoint x: 1177, endPoint y: 143, distance: 8.2
click at [1181, 141] on button "Month" at bounding box center [1175, 137] width 51 height 28
click at [1118, 138] on button "Day" at bounding box center [1131, 137] width 40 height 28
